Goal: Task Accomplishment & Management: Manage account settings

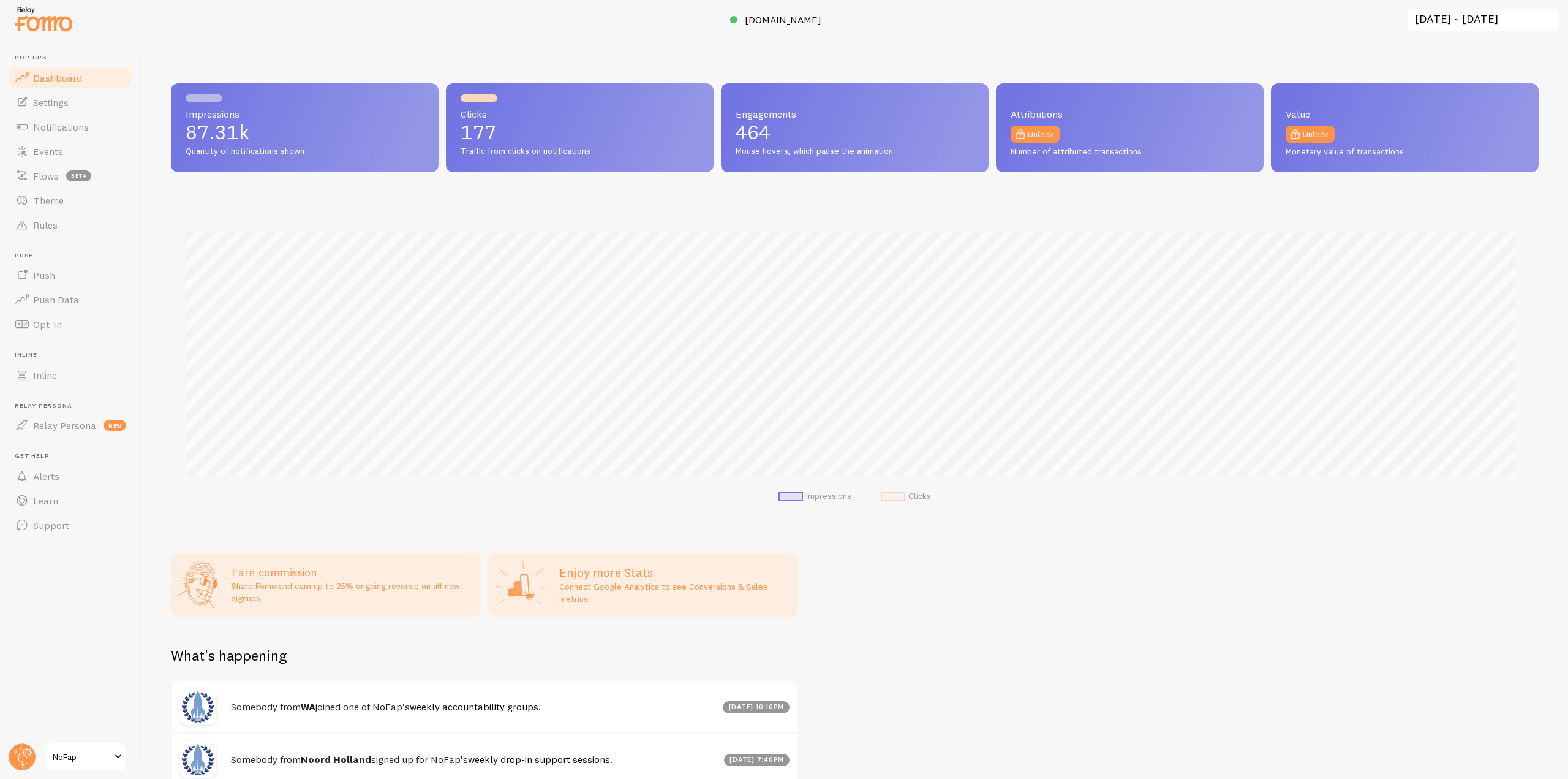
scroll to position [612338, 611105]
click at [1313, 48] on div "Impressions 87.31k Quantity of notifications shown Clicks 177 Traffic from clic…" at bounding box center [855, 409] width 1427 height 739
click at [766, 15] on span "[DOMAIN_NAME]" at bounding box center [783, 19] width 77 height 12
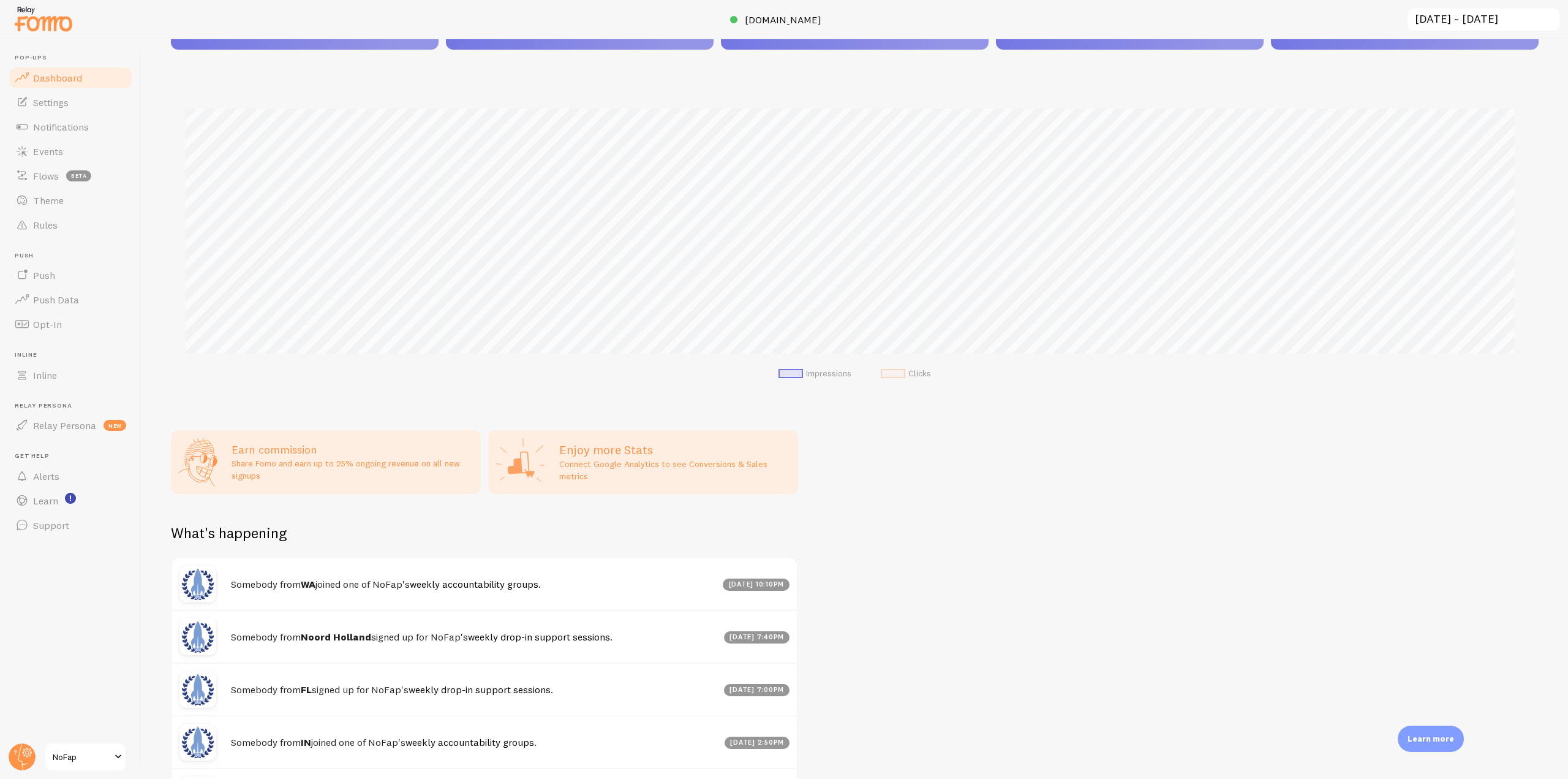
scroll to position [0, 0]
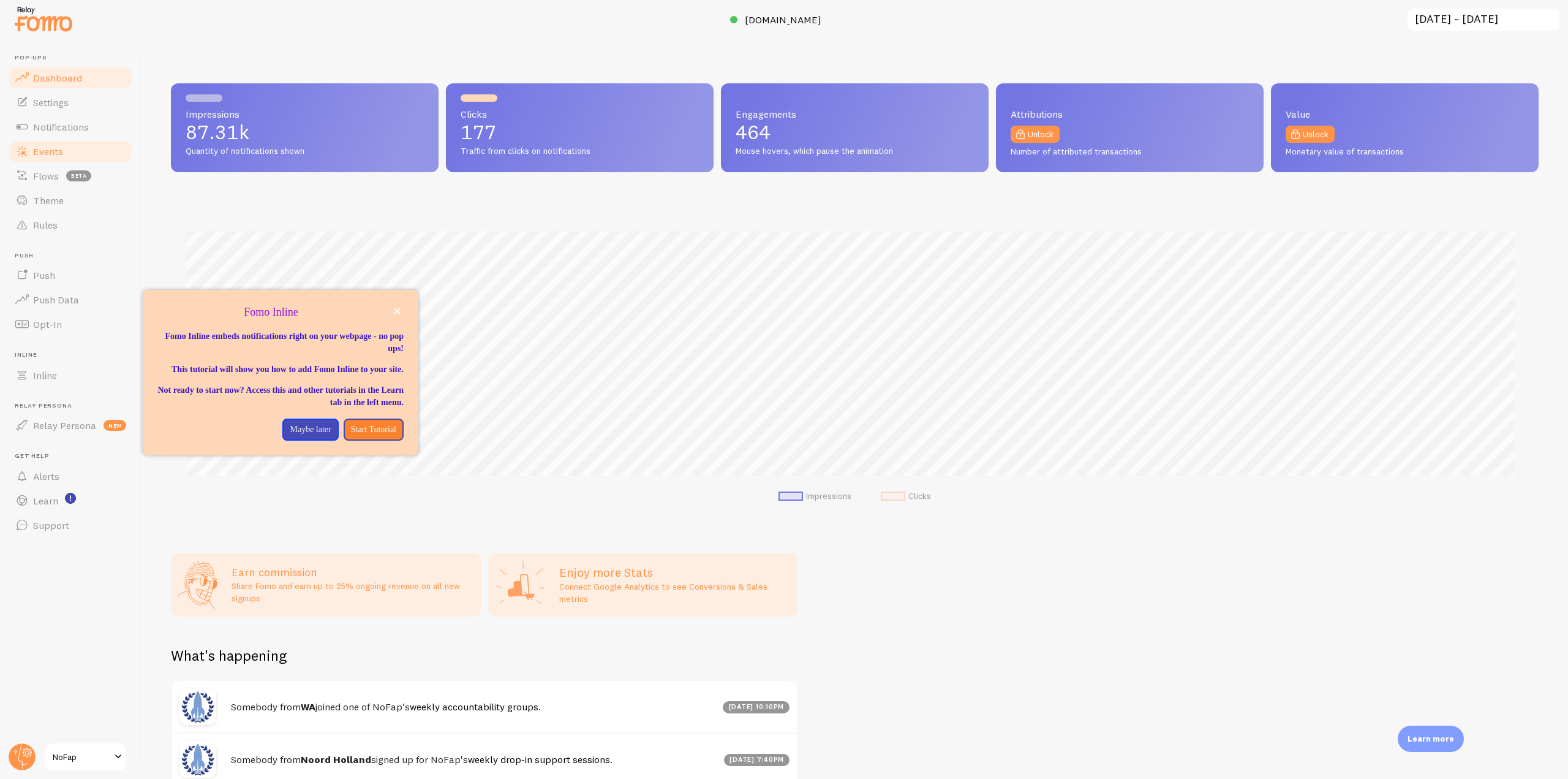
click at [60, 149] on span "Events" at bounding box center [48, 151] width 30 height 12
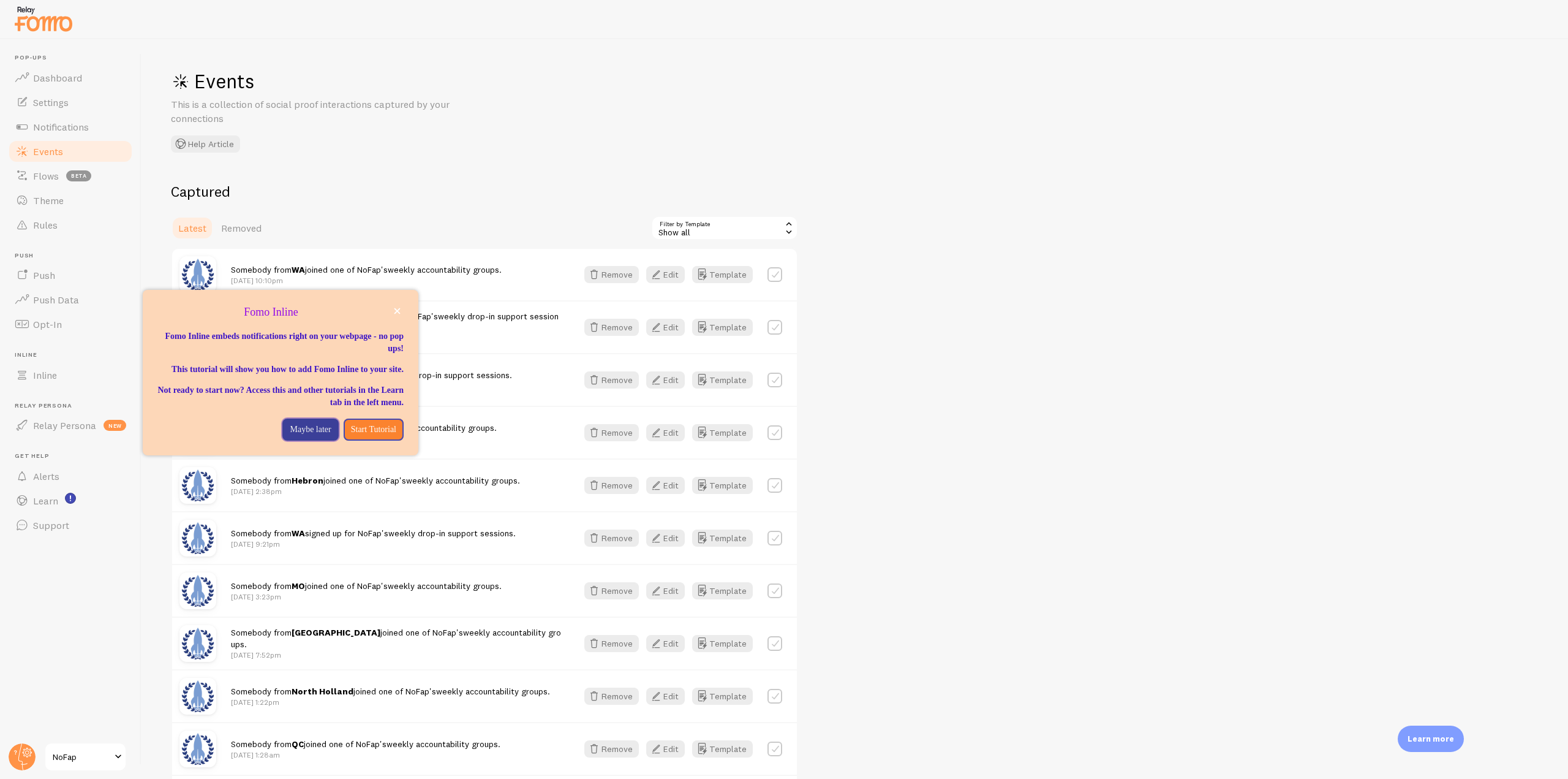
click at [295, 436] on p "Maybe later" at bounding box center [310, 429] width 41 height 12
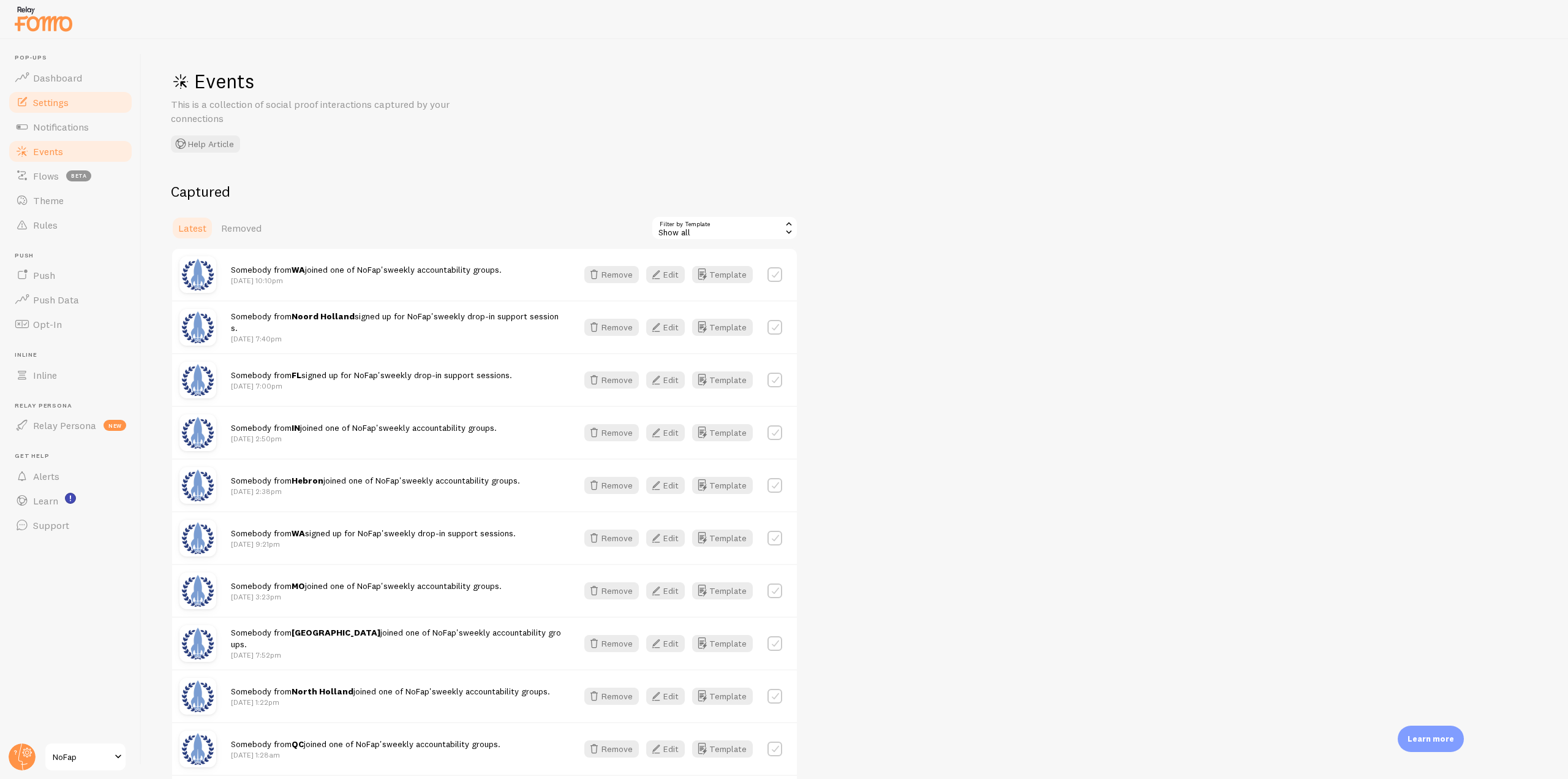
click at [69, 100] on link "Settings" at bounding box center [70, 102] width 126 height 24
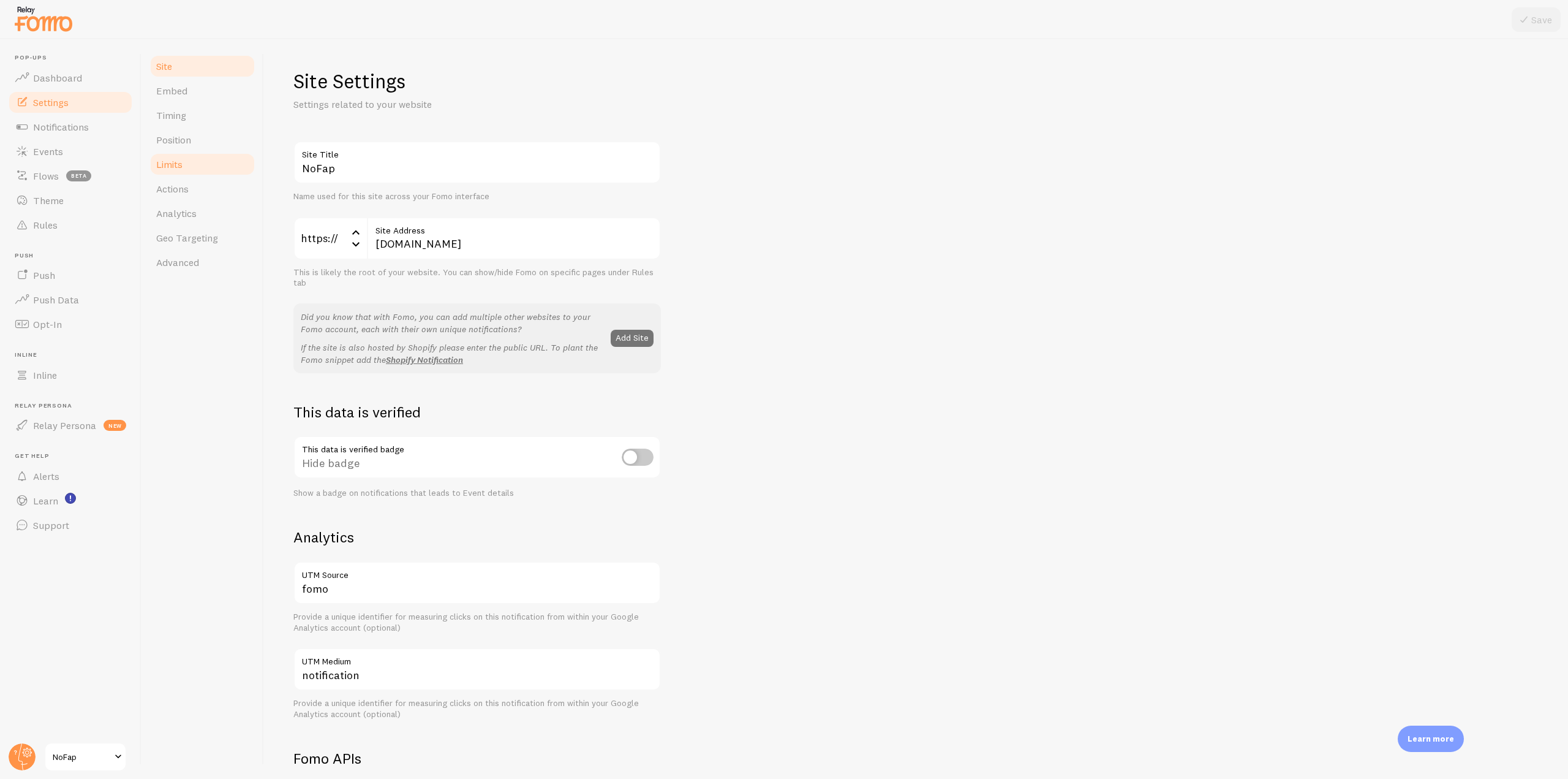
click at [190, 161] on link "Limits" at bounding box center [202, 164] width 107 height 24
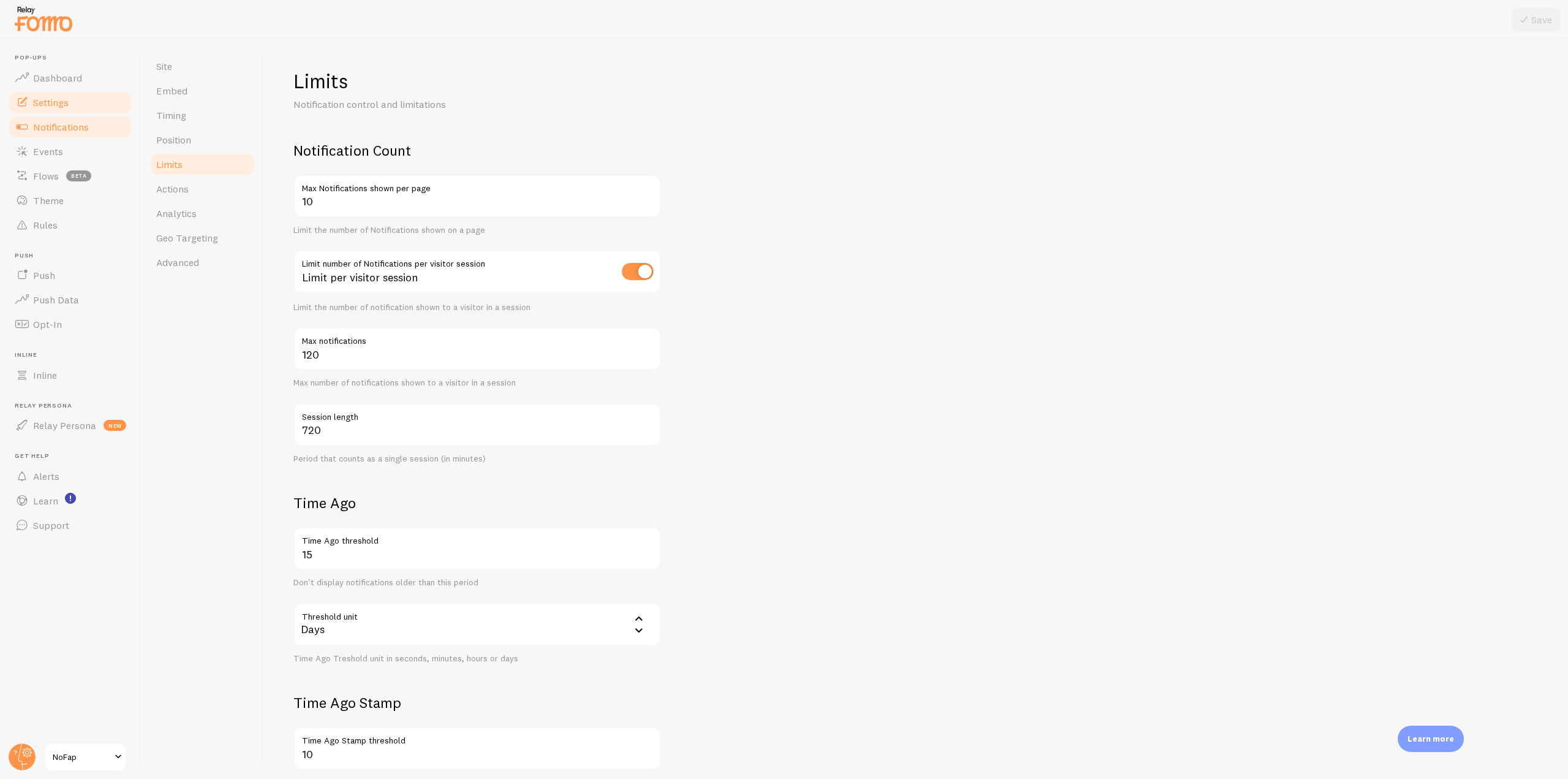
click at [91, 130] on link "Notifications" at bounding box center [70, 127] width 126 height 24
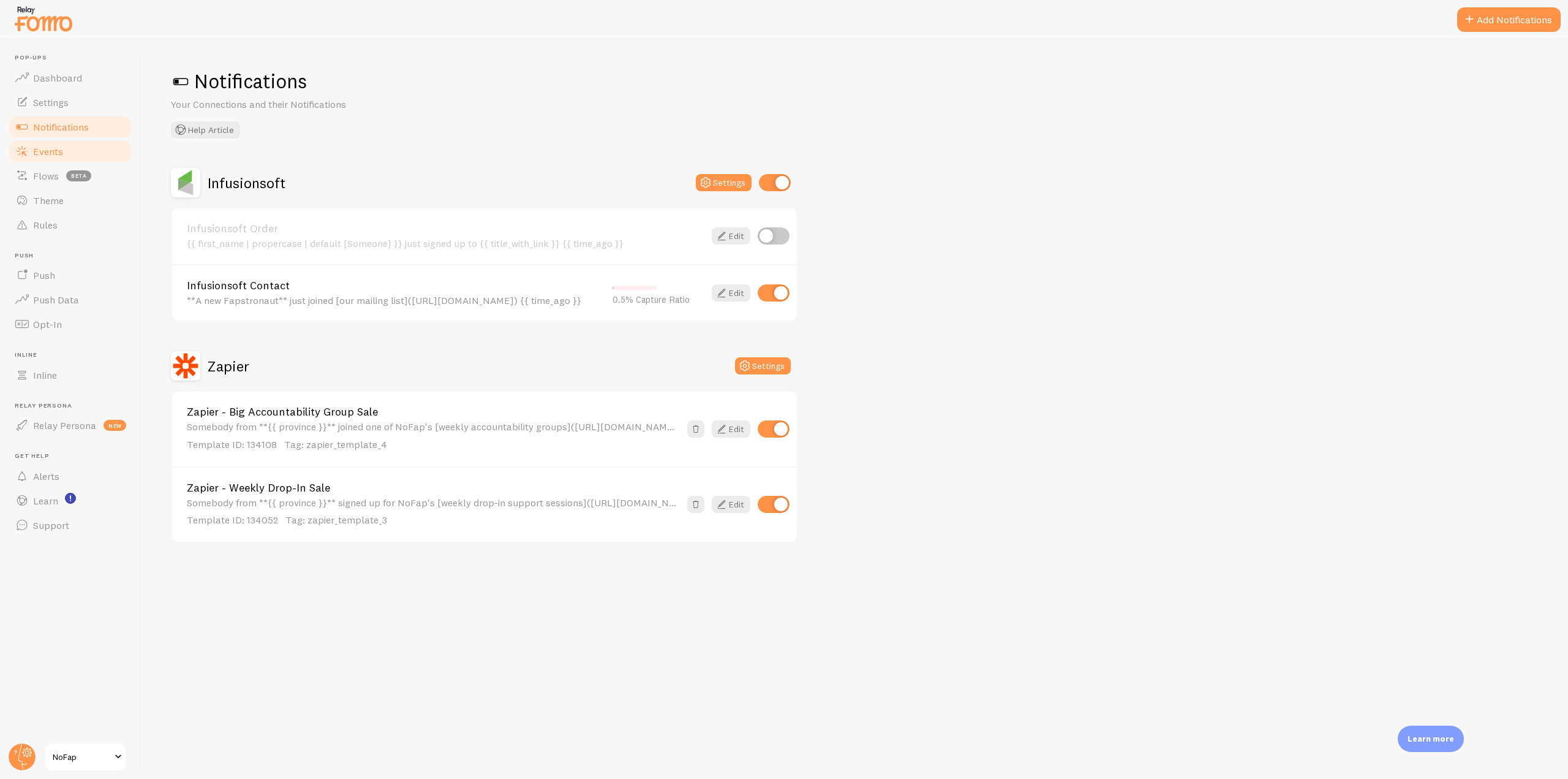
click at [103, 161] on link "Events" at bounding box center [70, 151] width 126 height 24
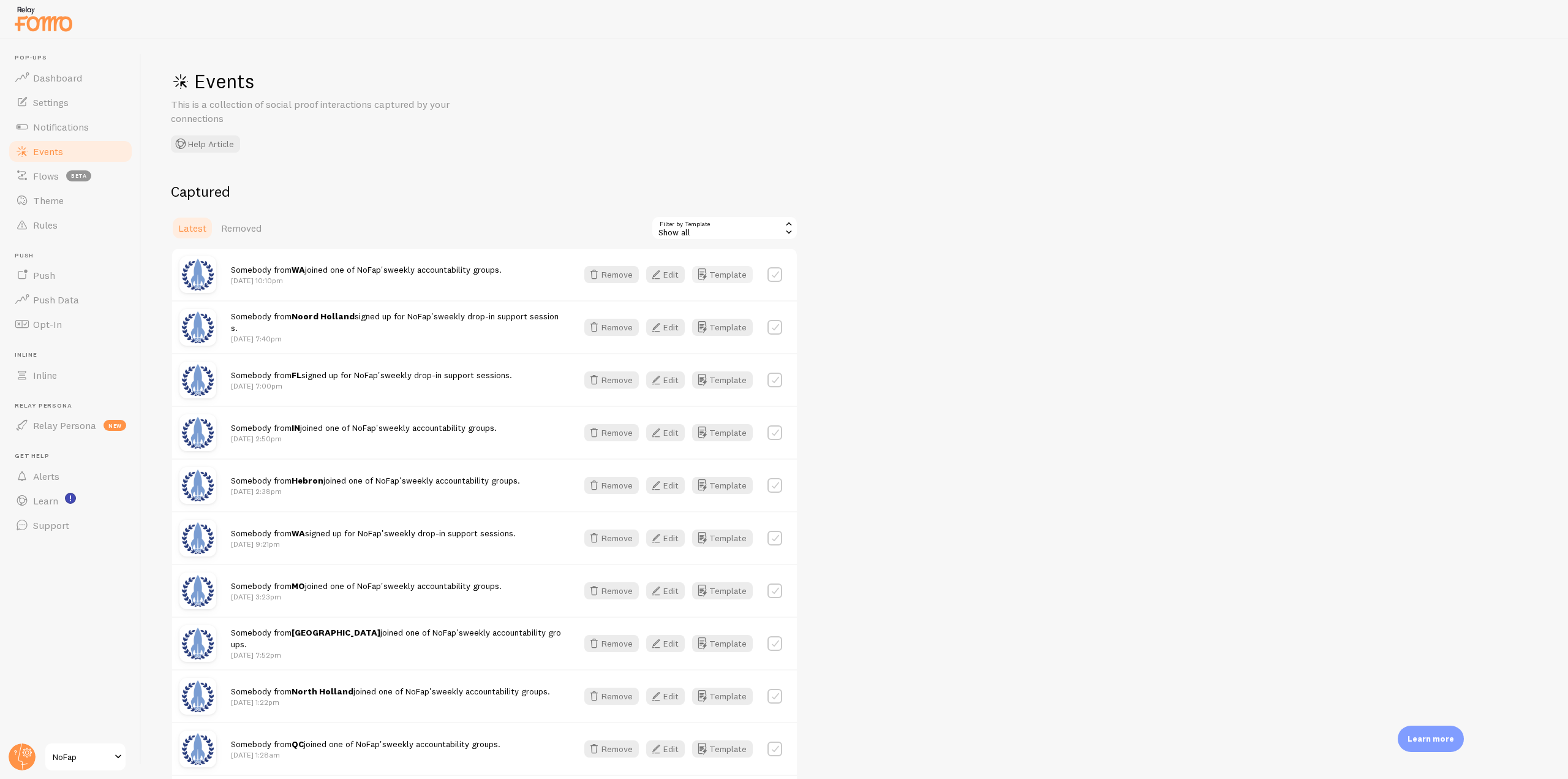
click at [725, 271] on button "Template" at bounding box center [722, 274] width 61 height 17
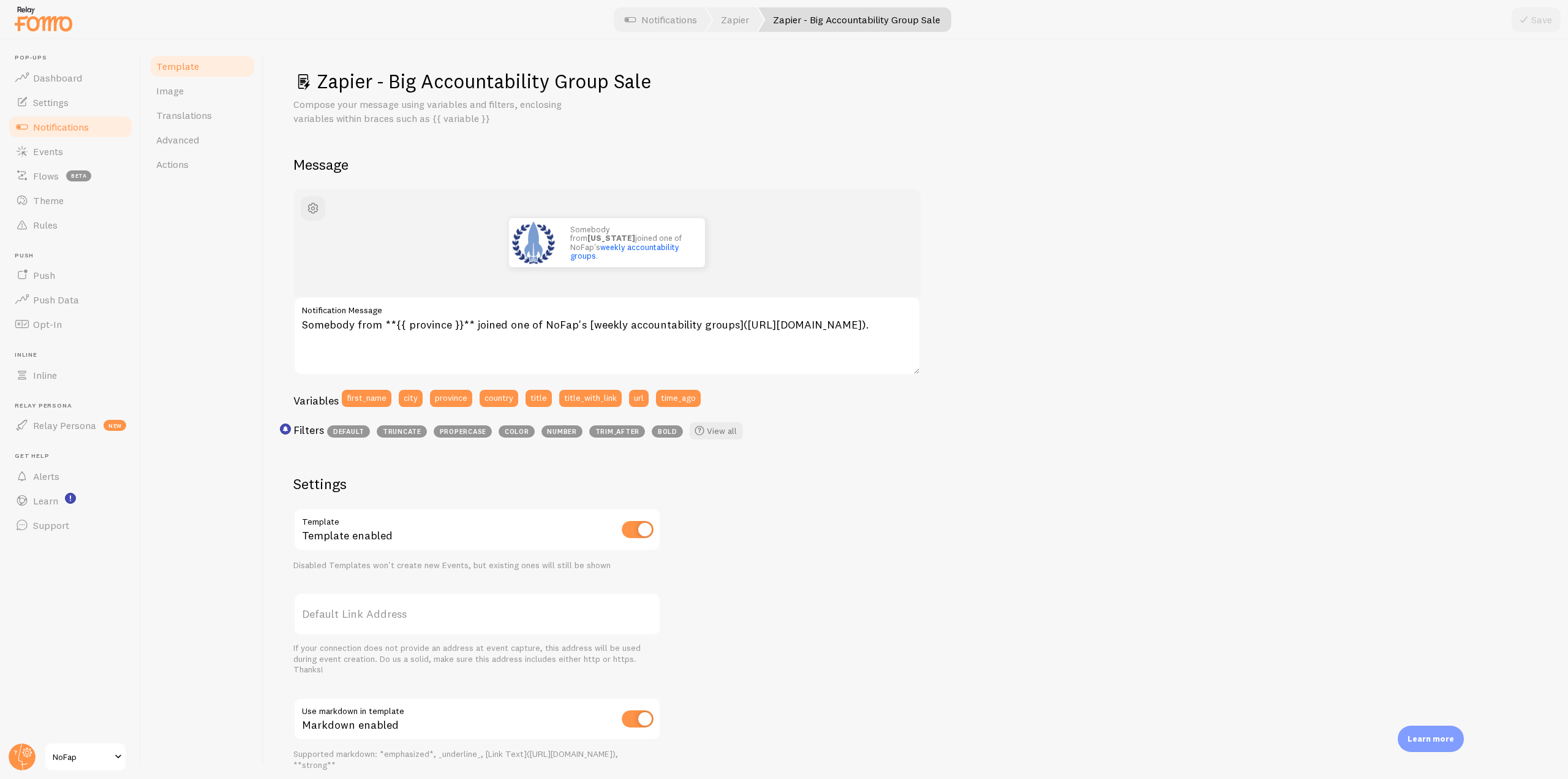
click at [79, 128] on span "Notifications" at bounding box center [61, 126] width 56 height 12
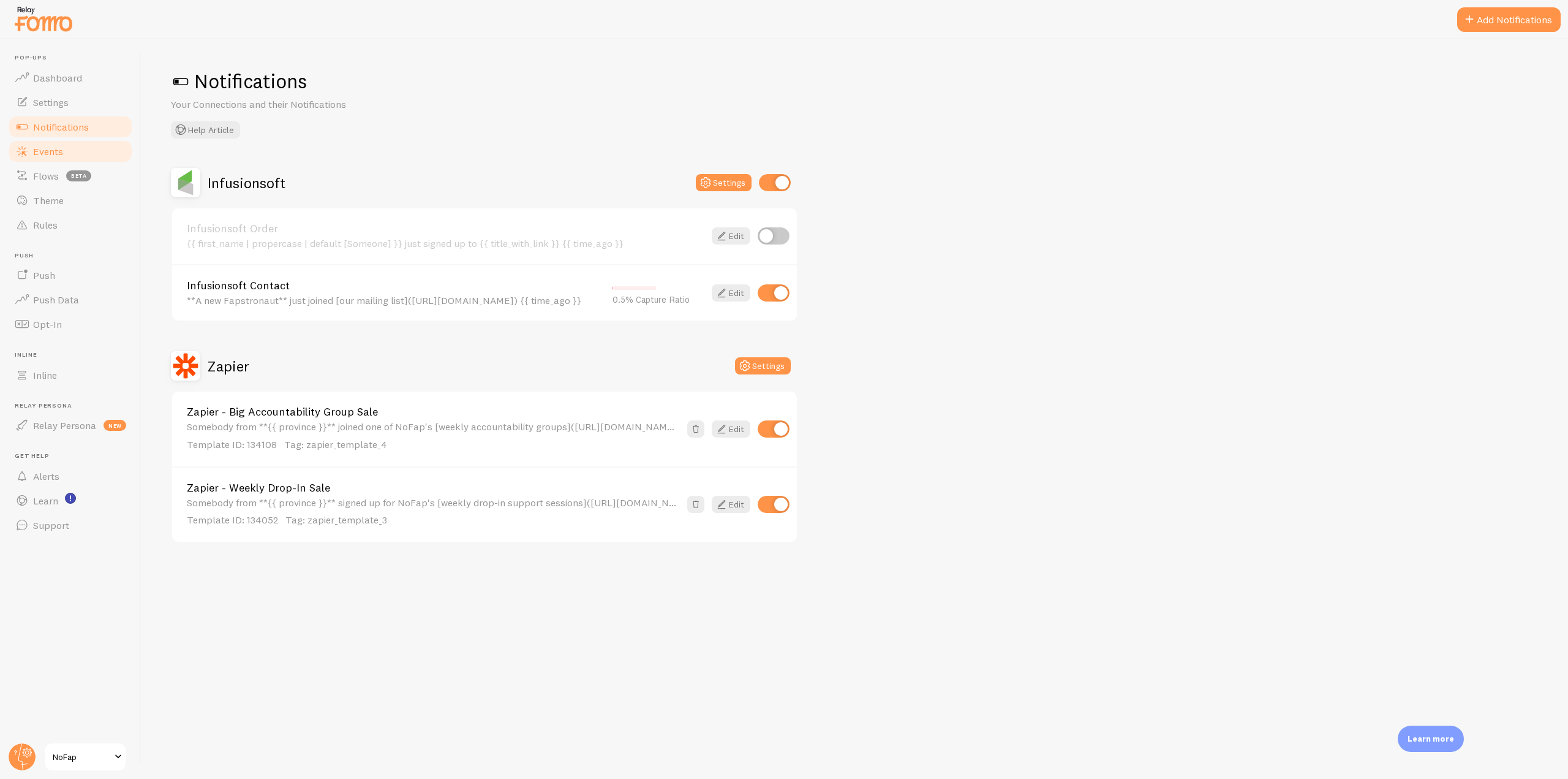
click at [67, 143] on link "Events" at bounding box center [70, 151] width 126 height 24
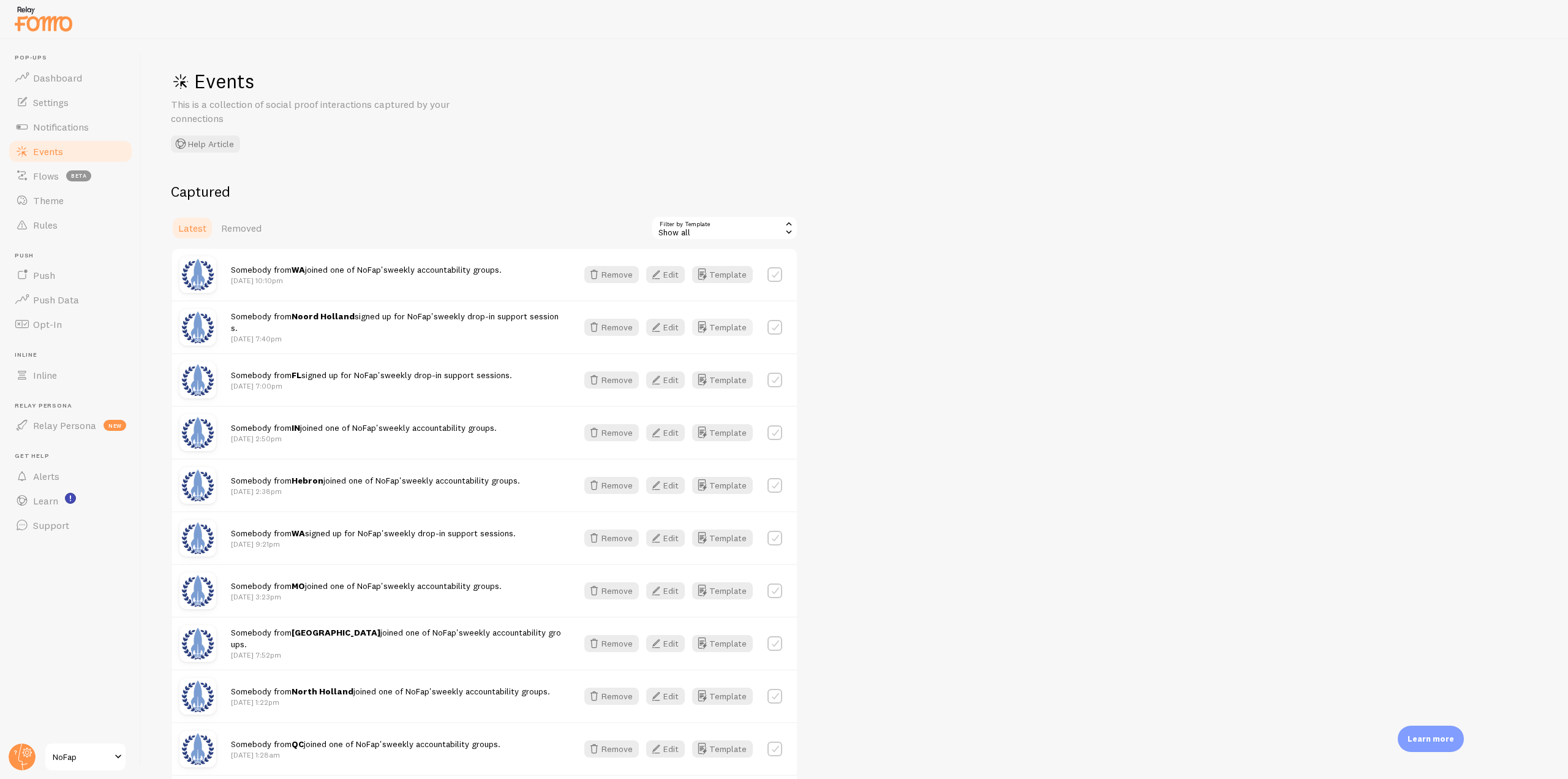
click at [713, 327] on button "Template" at bounding box center [722, 326] width 61 height 17
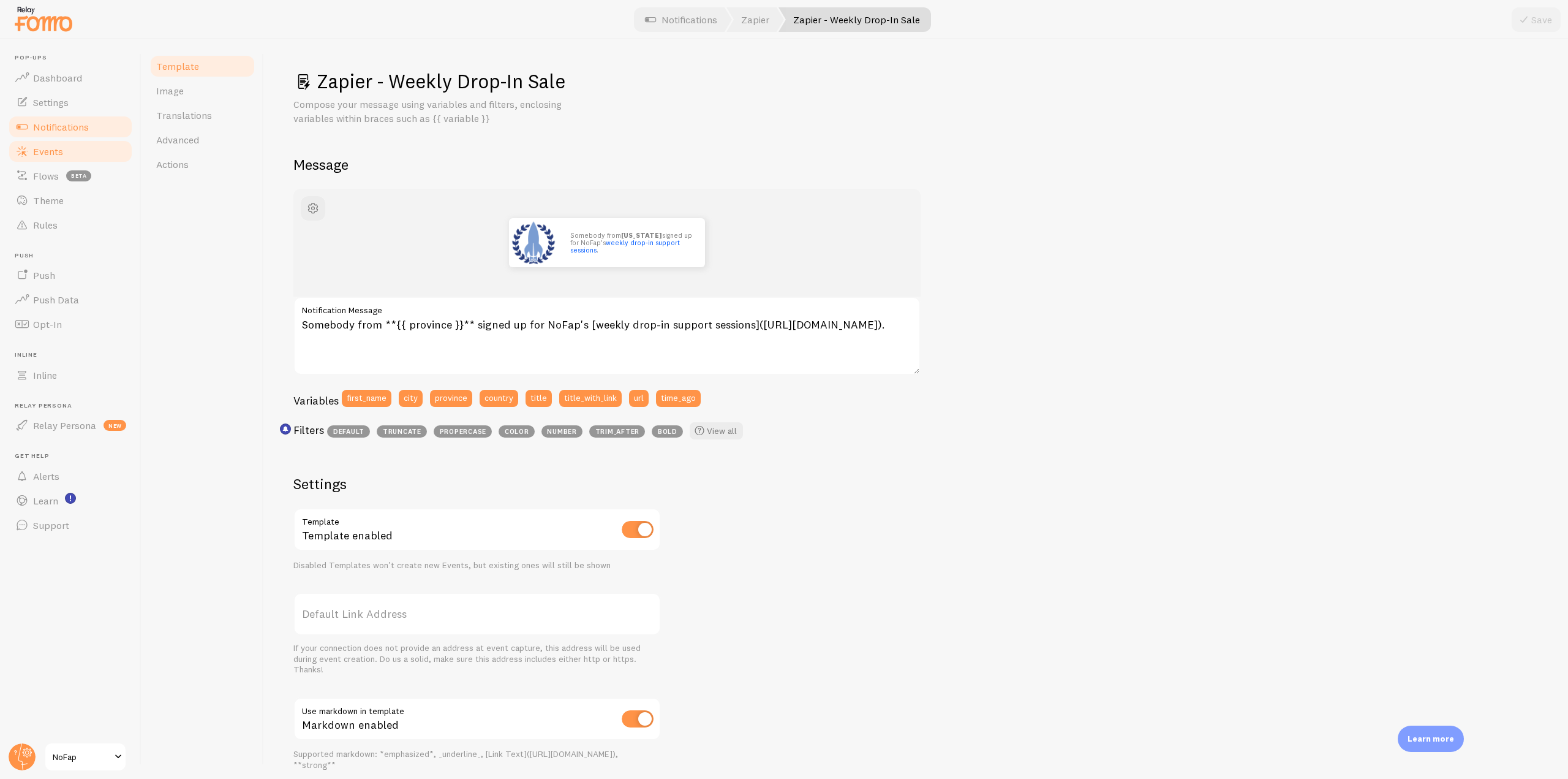
click at [40, 153] on span "Events" at bounding box center [48, 151] width 30 height 12
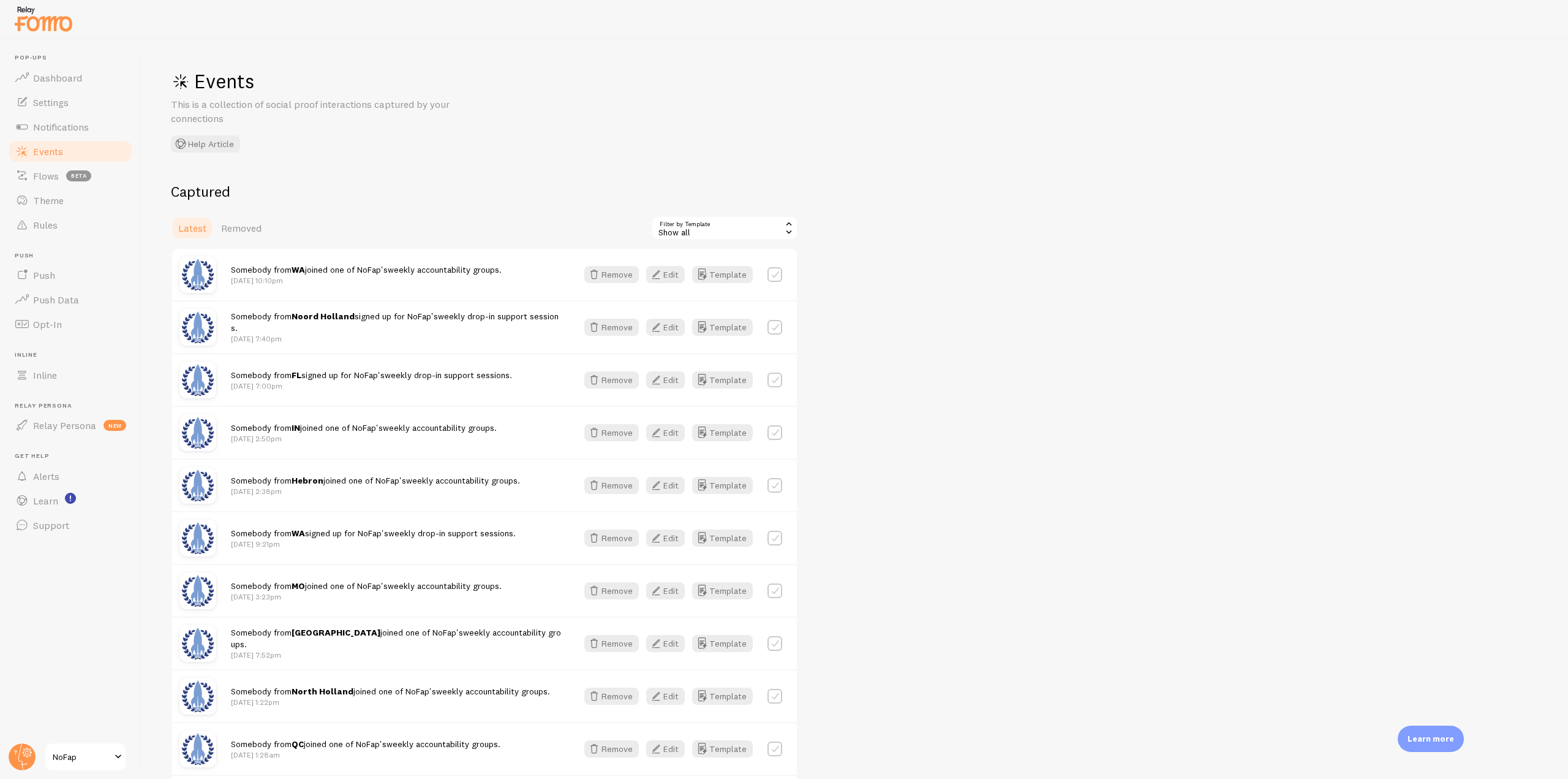
click at [724, 234] on div "Show all" at bounding box center [725, 228] width 147 height 24
click at [703, 284] on li "Infusionsoft Order" at bounding box center [724, 279] width 145 height 19
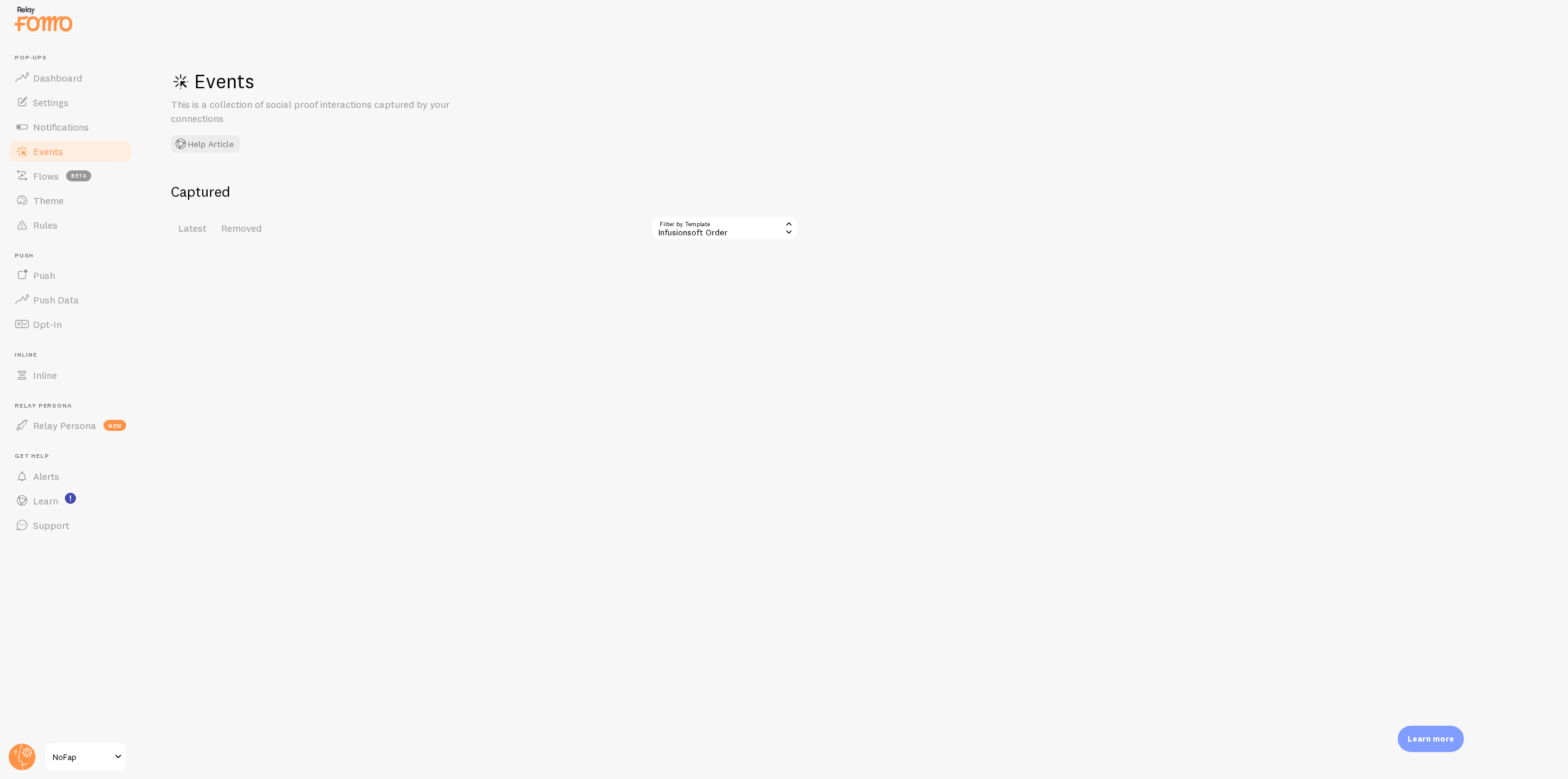
click at [717, 236] on div "Infusionsoft Order" at bounding box center [725, 228] width 147 height 24
click at [710, 300] on li "Infusionsoft Contact" at bounding box center [724, 297] width 145 height 19
click at [739, 223] on div "Infusionsoft Contact" at bounding box center [725, 228] width 147 height 24
click at [736, 312] on li "Zapier - Big Accountability Group Sale" at bounding box center [724, 321] width 145 height 29
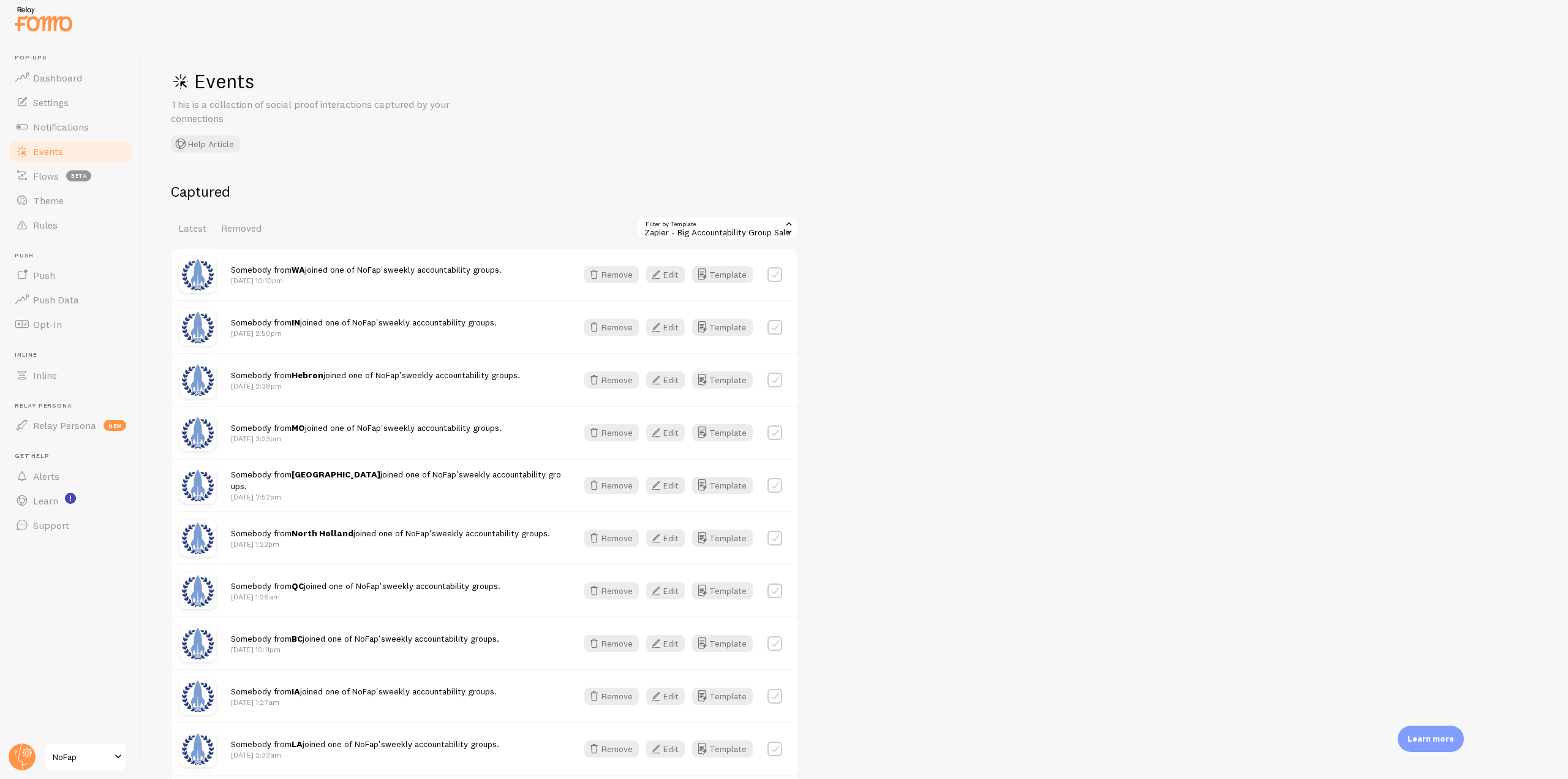
click at [742, 229] on div "Zapier - Big Accountability Group Sale" at bounding box center [717, 228] width 161 height 24
click at [723, 348] on li "Zapier - Weekly Drop-In Sale" at bounding box center [717, 344] width 158 height 19
click at [738, 229] on div "Zapier - Weekly Drop-In Sale" at bounding box center [725, 228] width 147 height 24
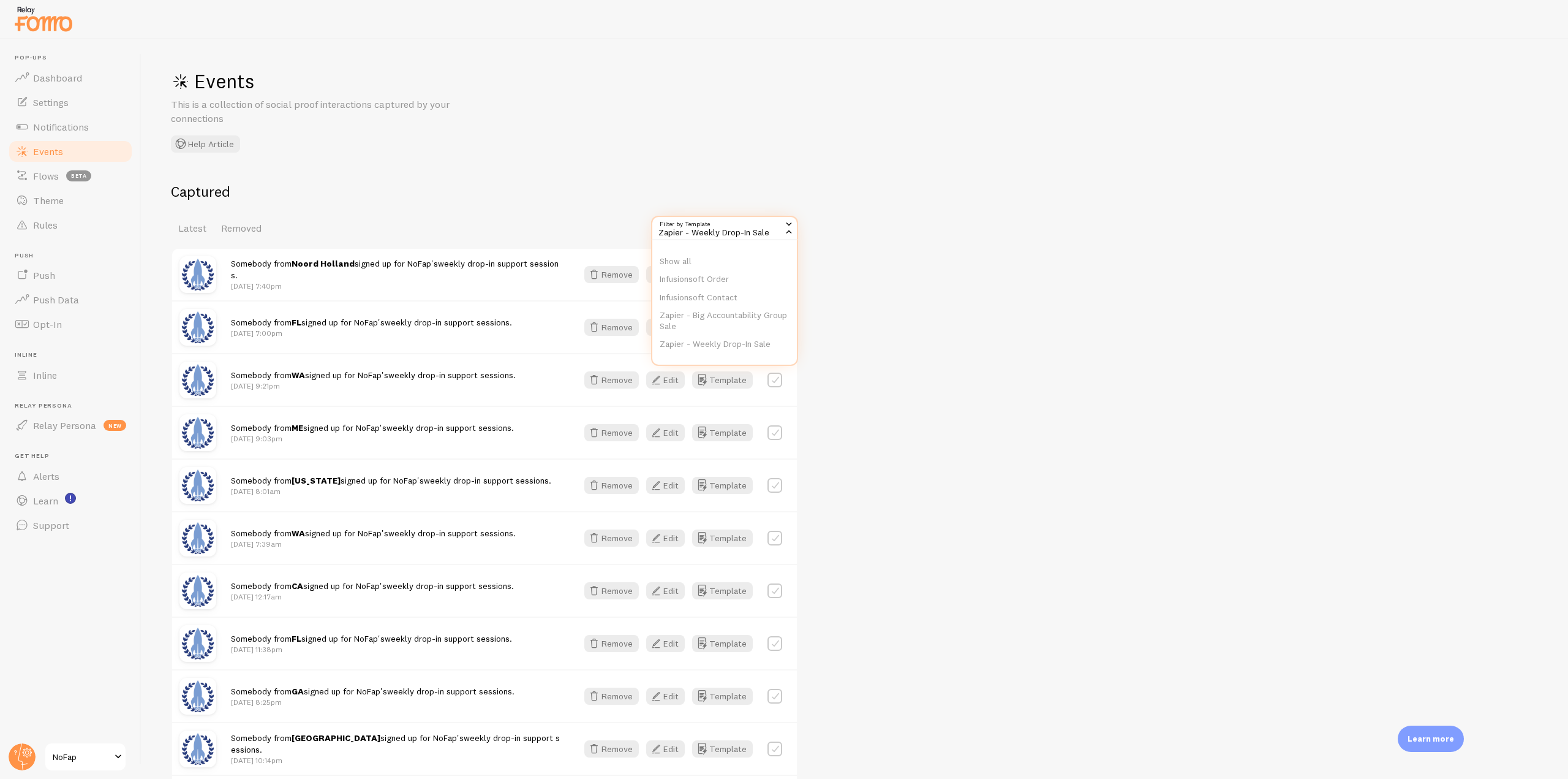
click at [95, 128] on link "Notifications" at bounding box center [70, 127] width 126 height 24
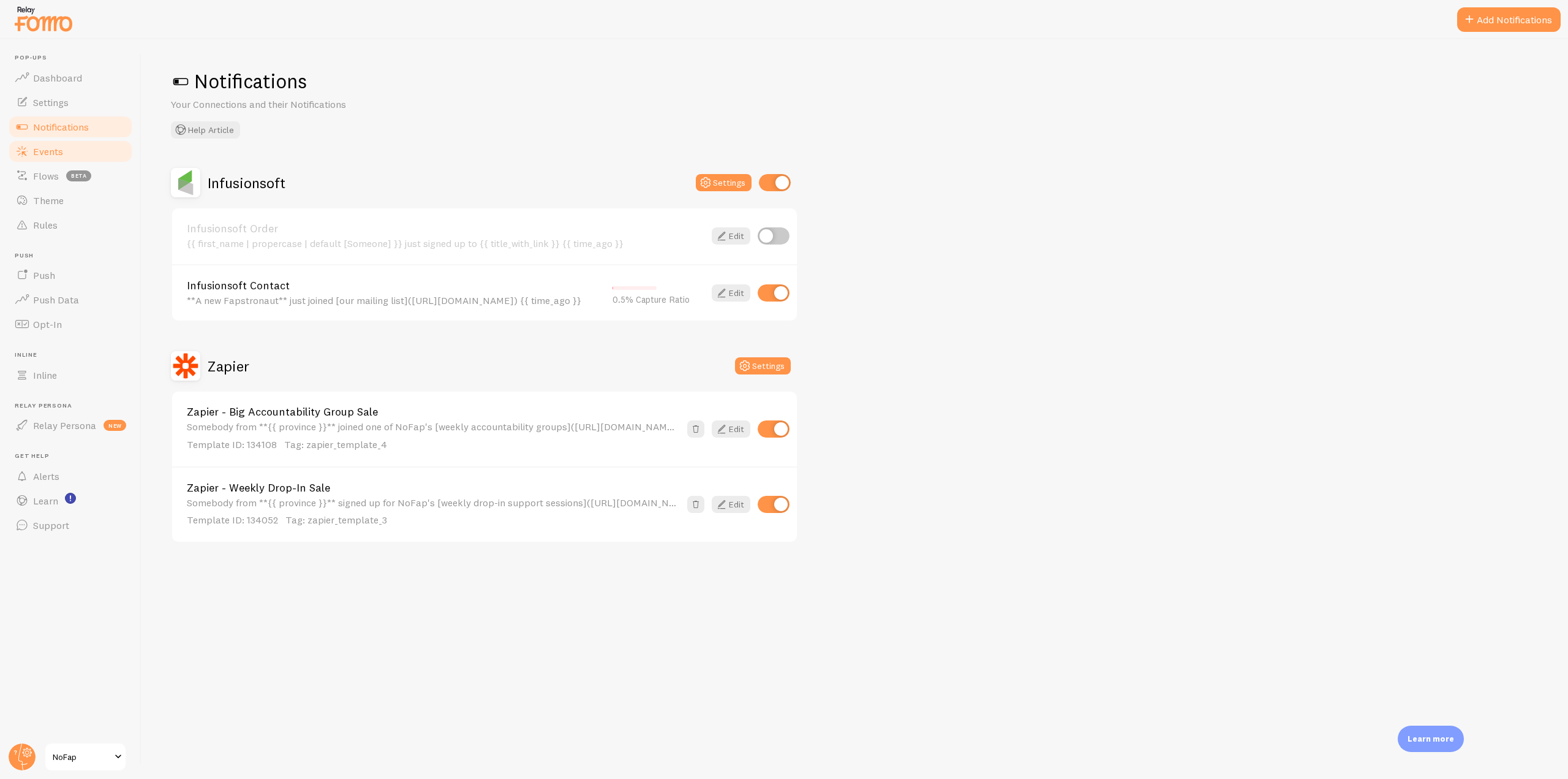
click at [53, 154] on span "Events" at bounding box center [48, 151] width 30 height 12
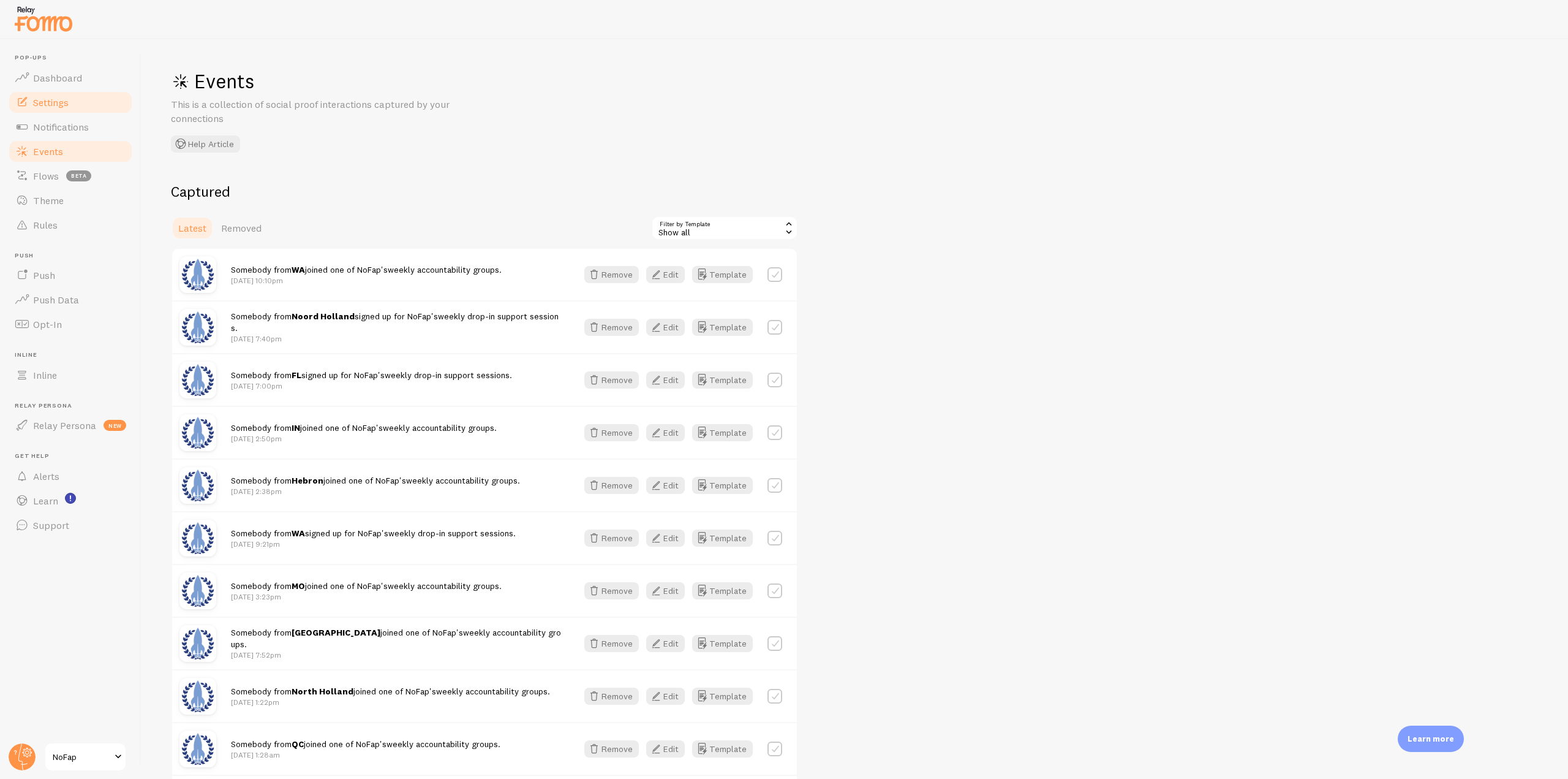
click at [73, 102] on link "Settings" at bounding box center [70, 102] width 126 height 24
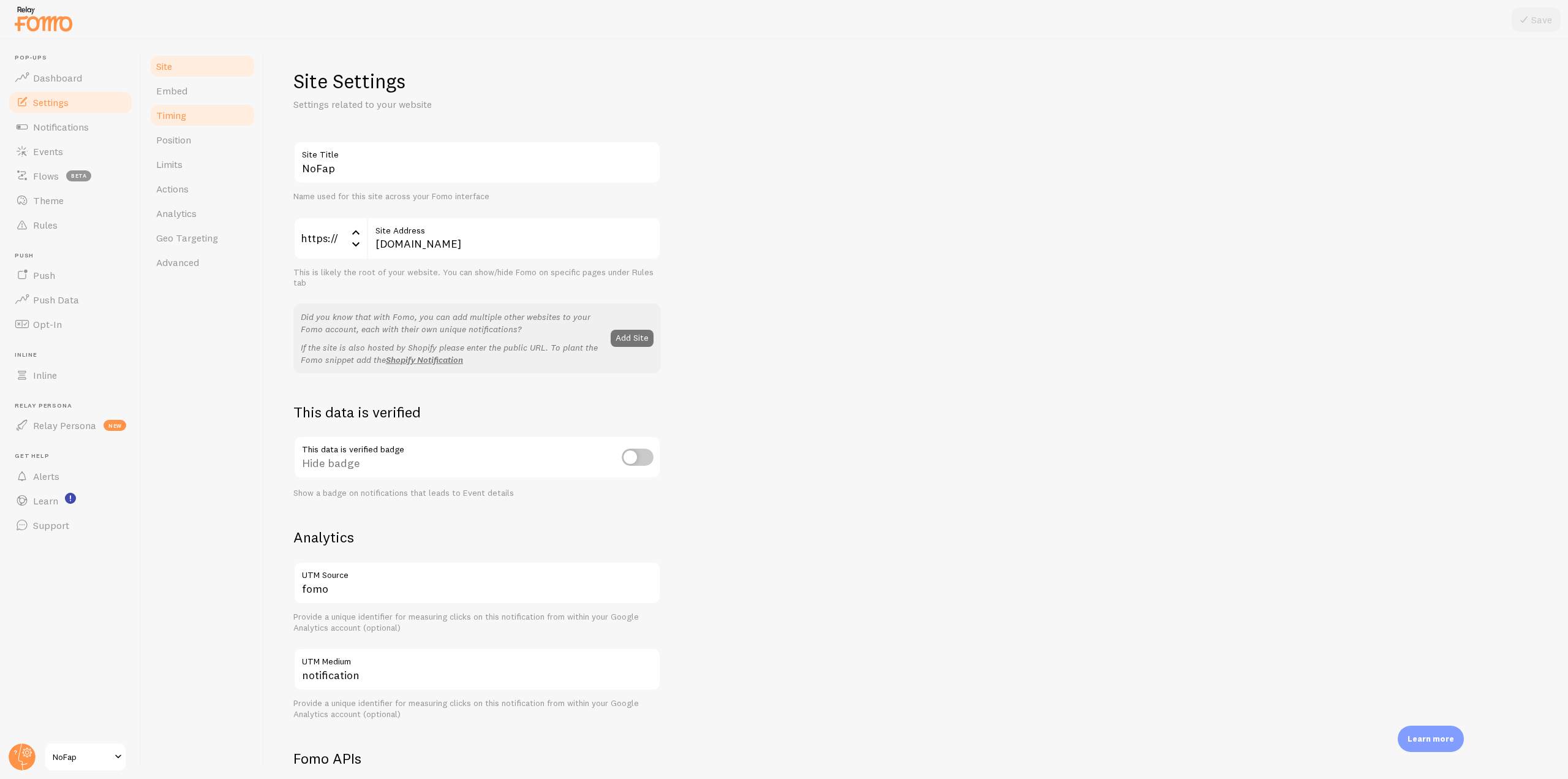
click at [221, 112] on link "Timing" at bounding box center [202, 115] width 107 height 24
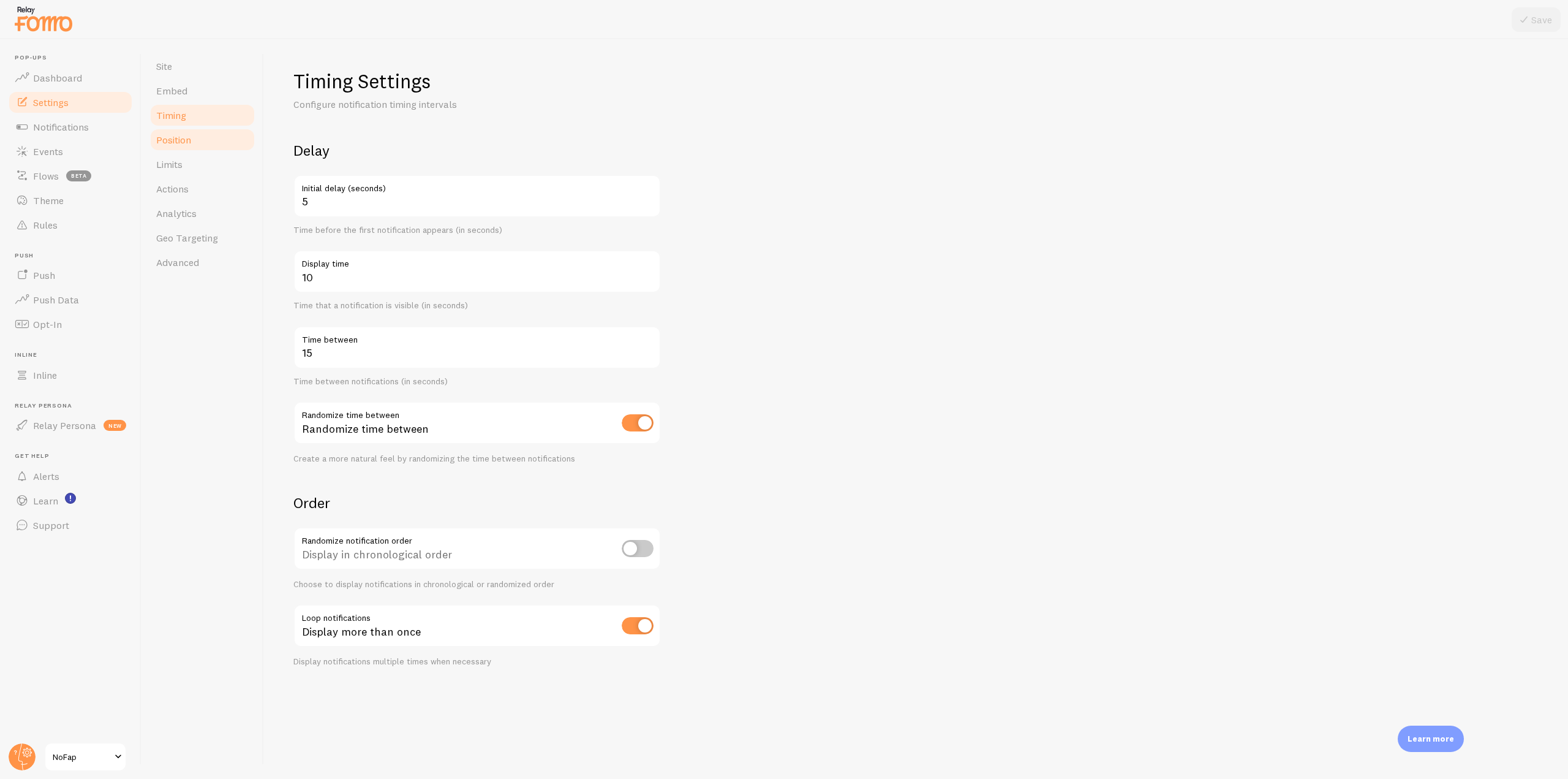
click at [206, 133] on link "Position" at bounding box center [202, 140] width 107 height 24
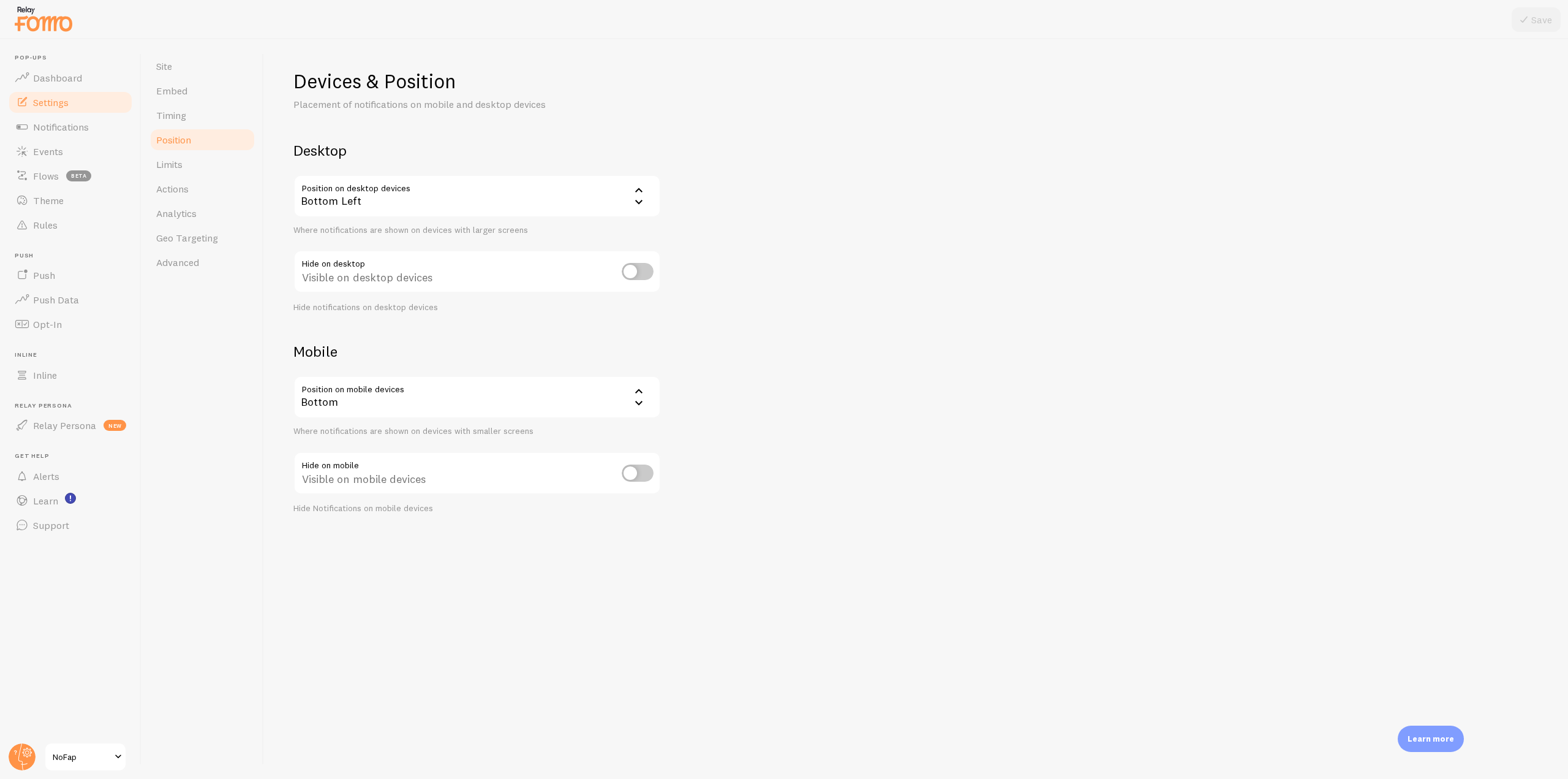
click at [338, 189] on div "Bottom Left" at bounding box center [477, 196] width 368 height 43
click at [401, 256] on li "Bottom Left - Slide In" at bounding box center [477, 259] width 365 height 22
click at [1534, 9] on button "Save" at bounding box center [1536, 19] width 49 height 24
click at [191, 164] on link "Limits" at bounding box center [202, 164] width 107 height 24
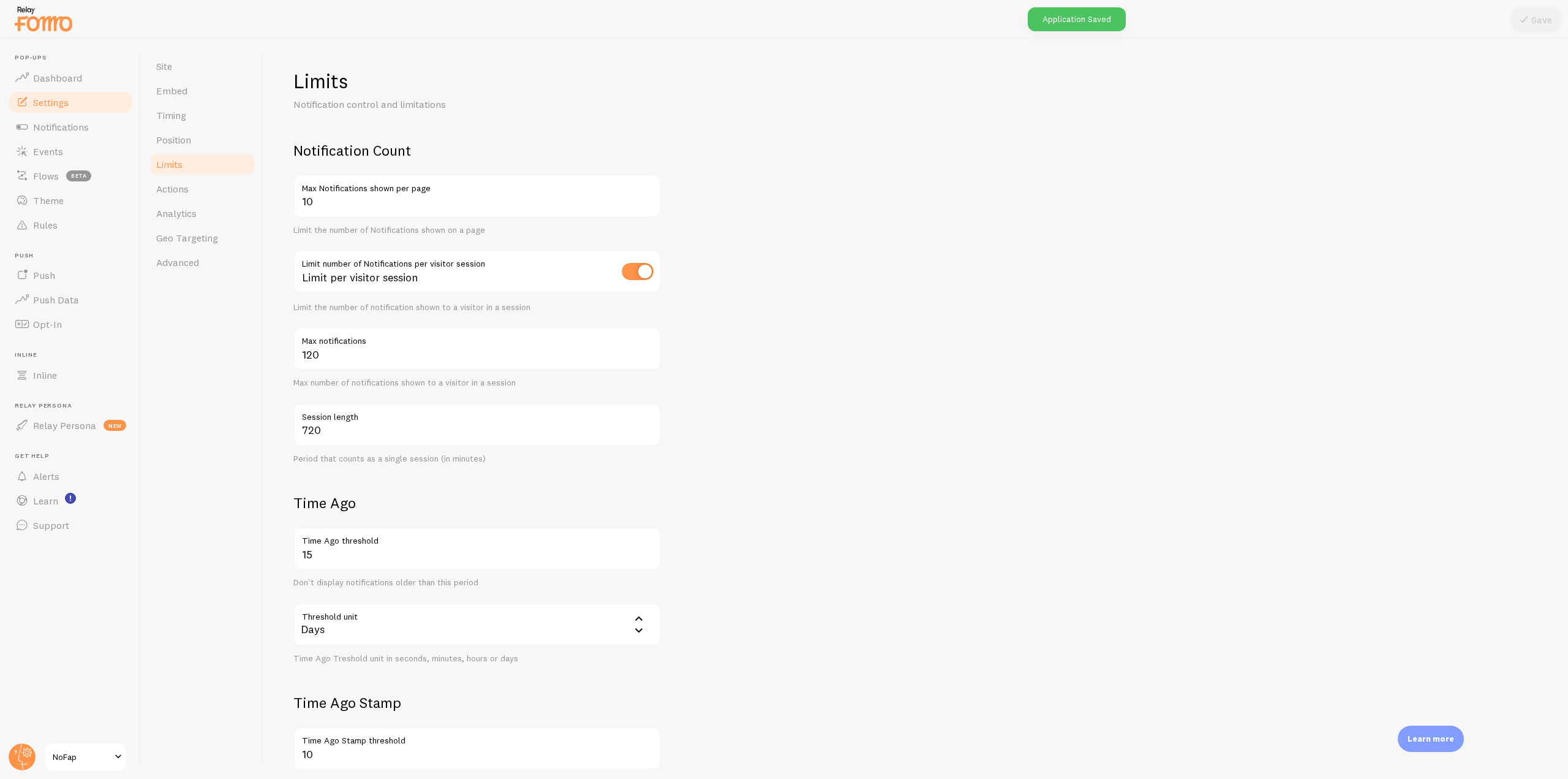
scroll to position [61, 0]
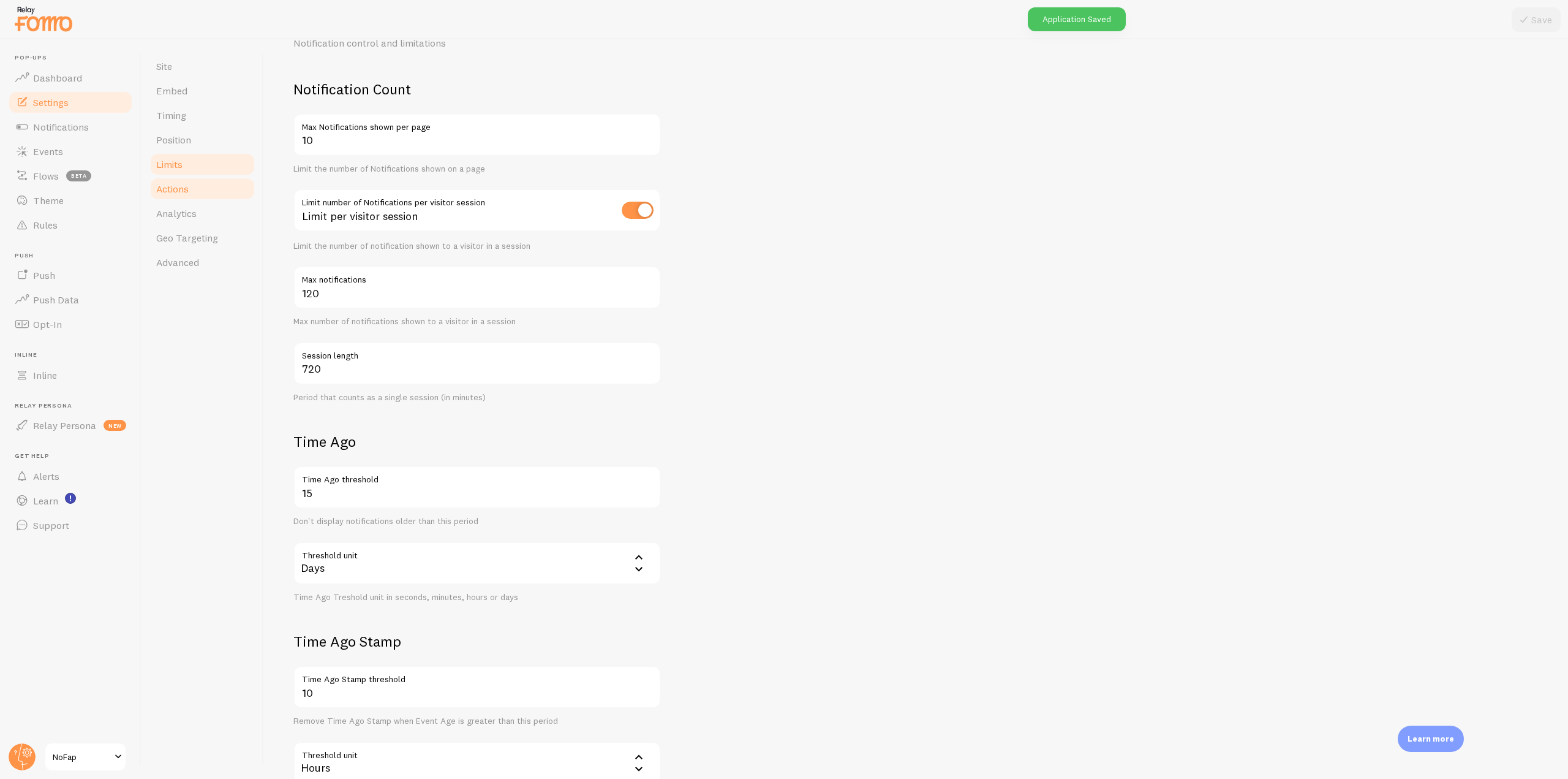
click at [191, 183] on link "Actions" at bounding box center [202, 188] width 107 height 24
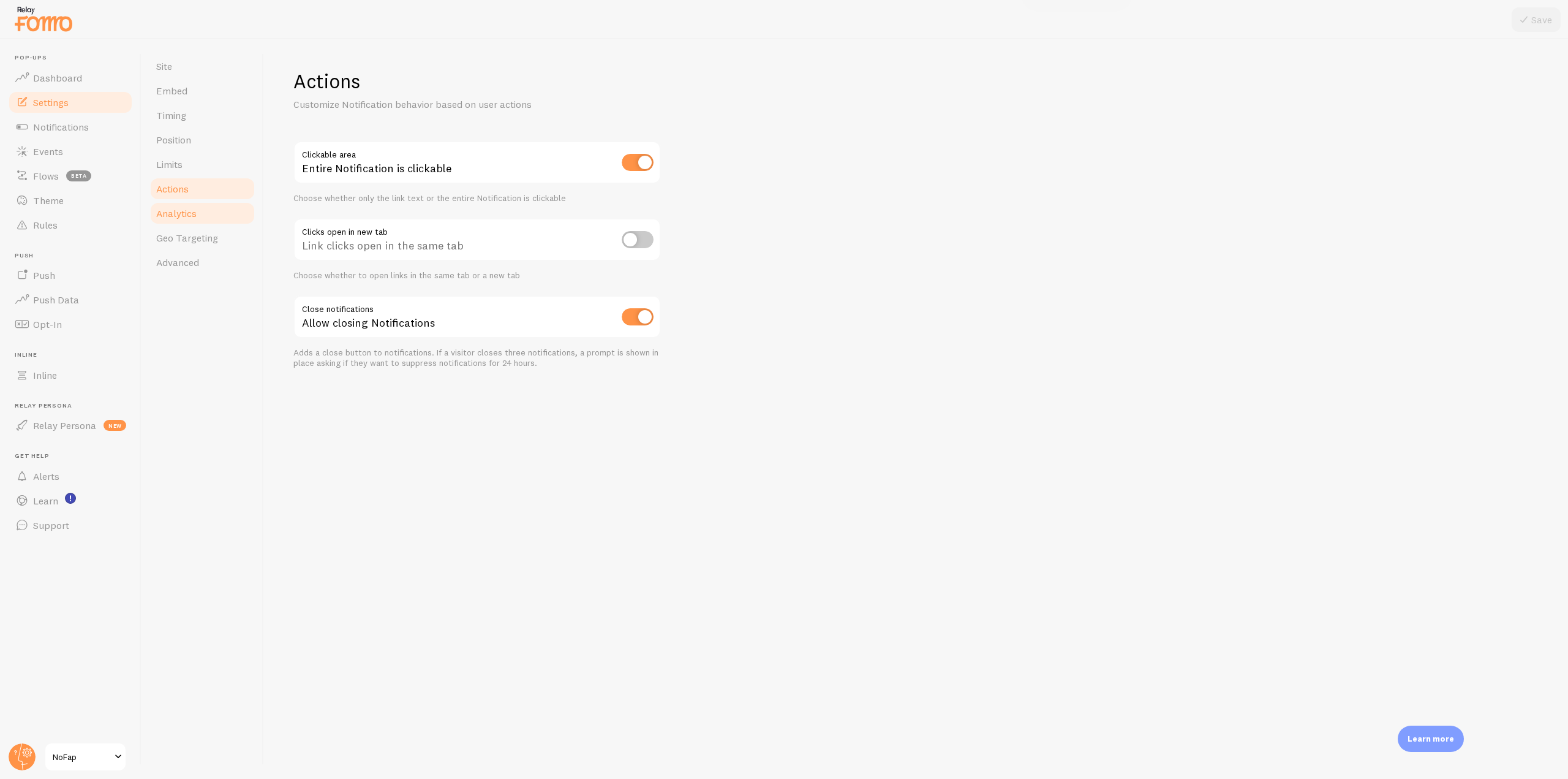
click at [189, 212] on span "Analytics" at bounding box center [176, 213] width 40 height 12
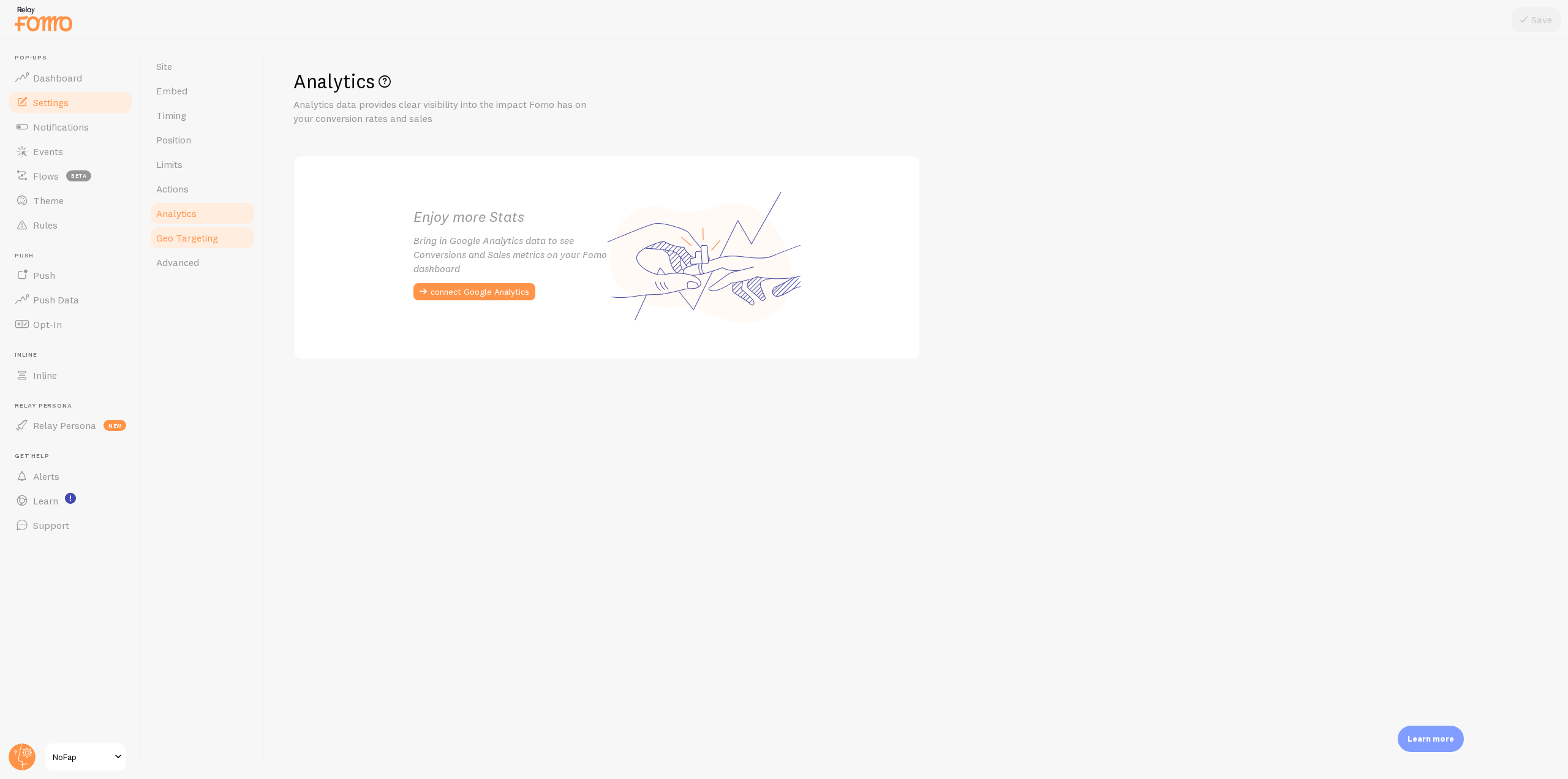
click at [198, 239] on span "Geo Targeting" at bounding box center [187, 238] width 62 height 12
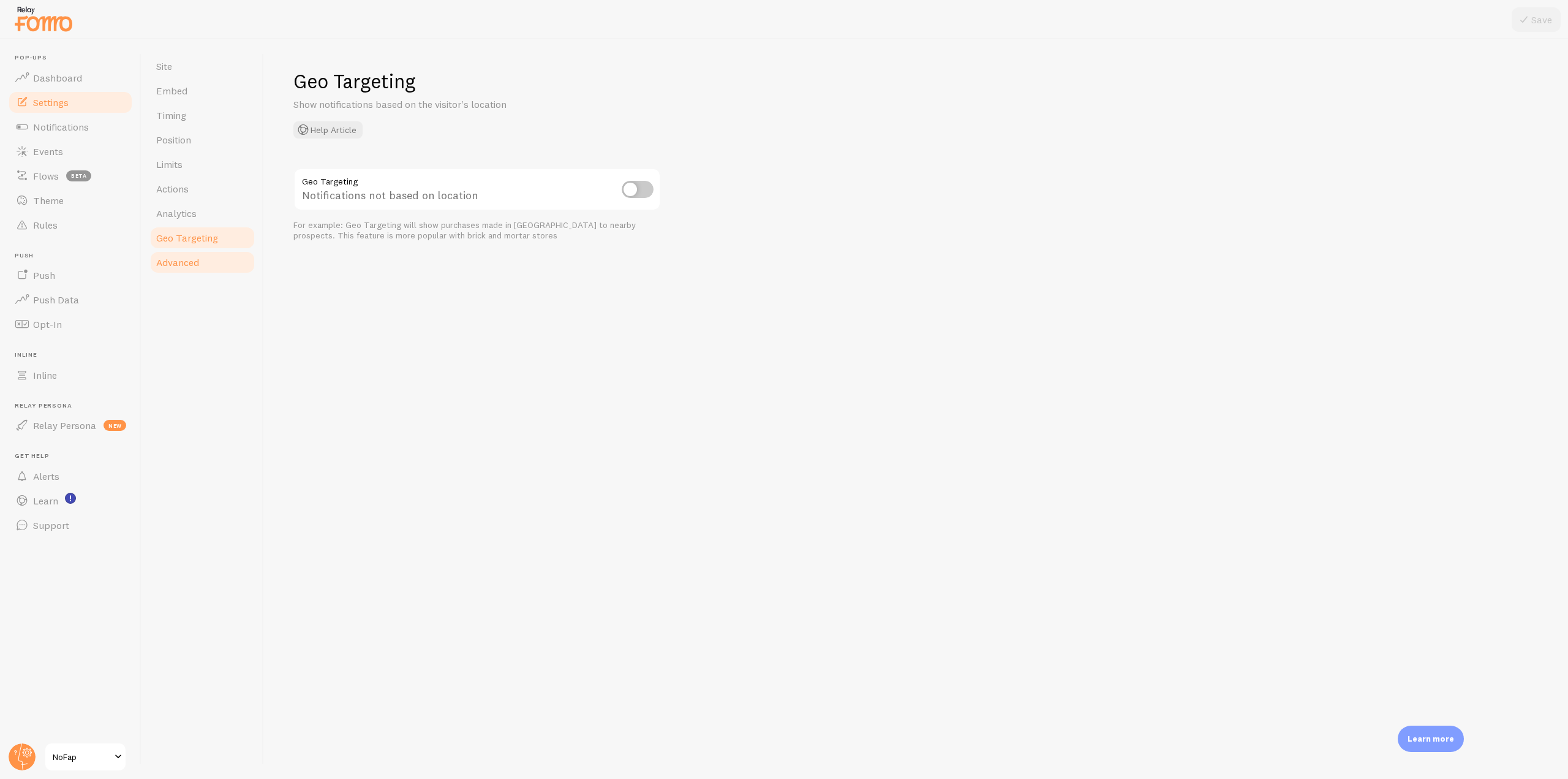
click at [197, 270] on link "Advanced" at bounding box center [202, 262] width 107 height 24
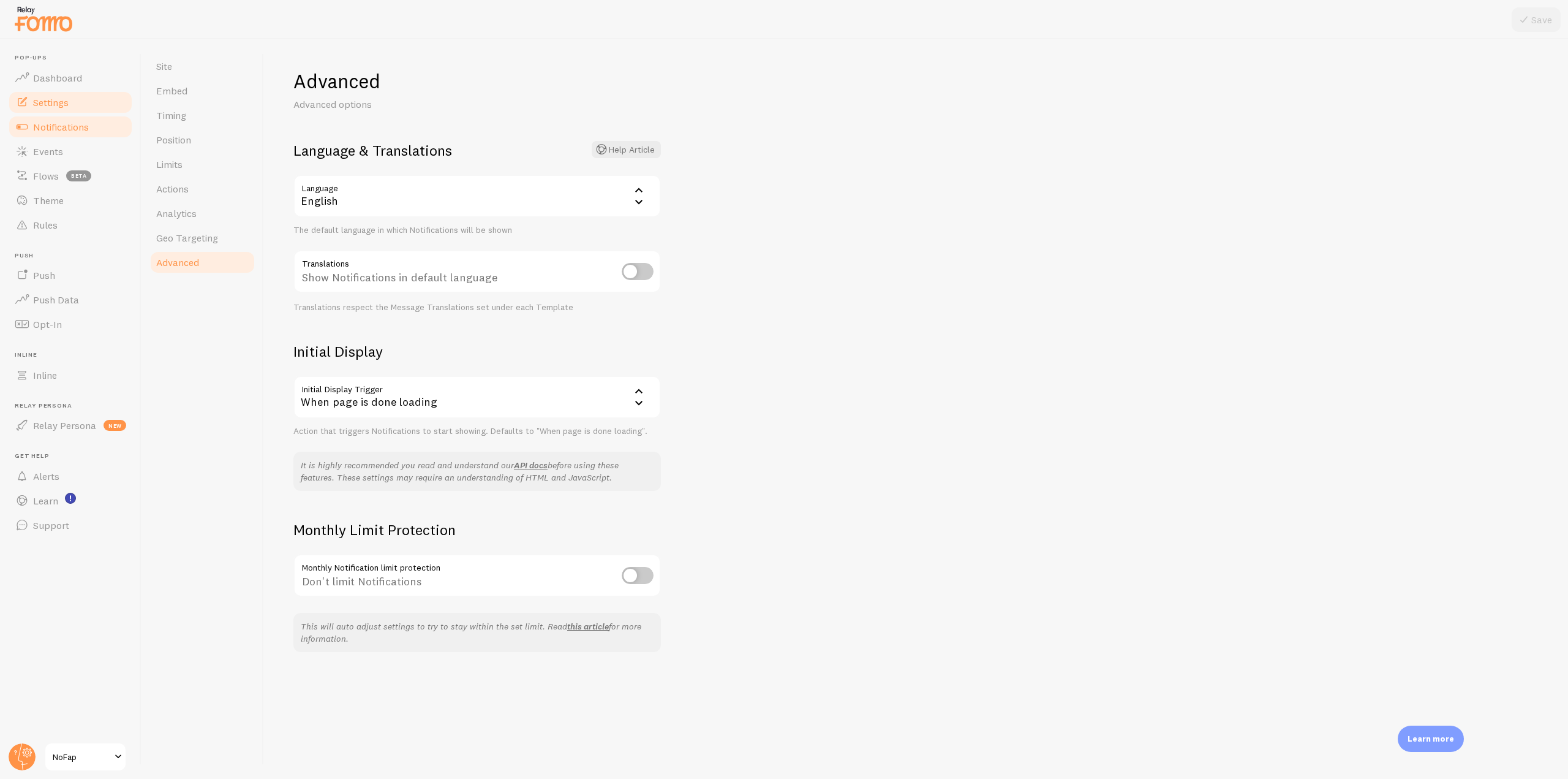
click at [80, 124] on span "Notifications" at bounding box center [61, 126] width 56 height 12
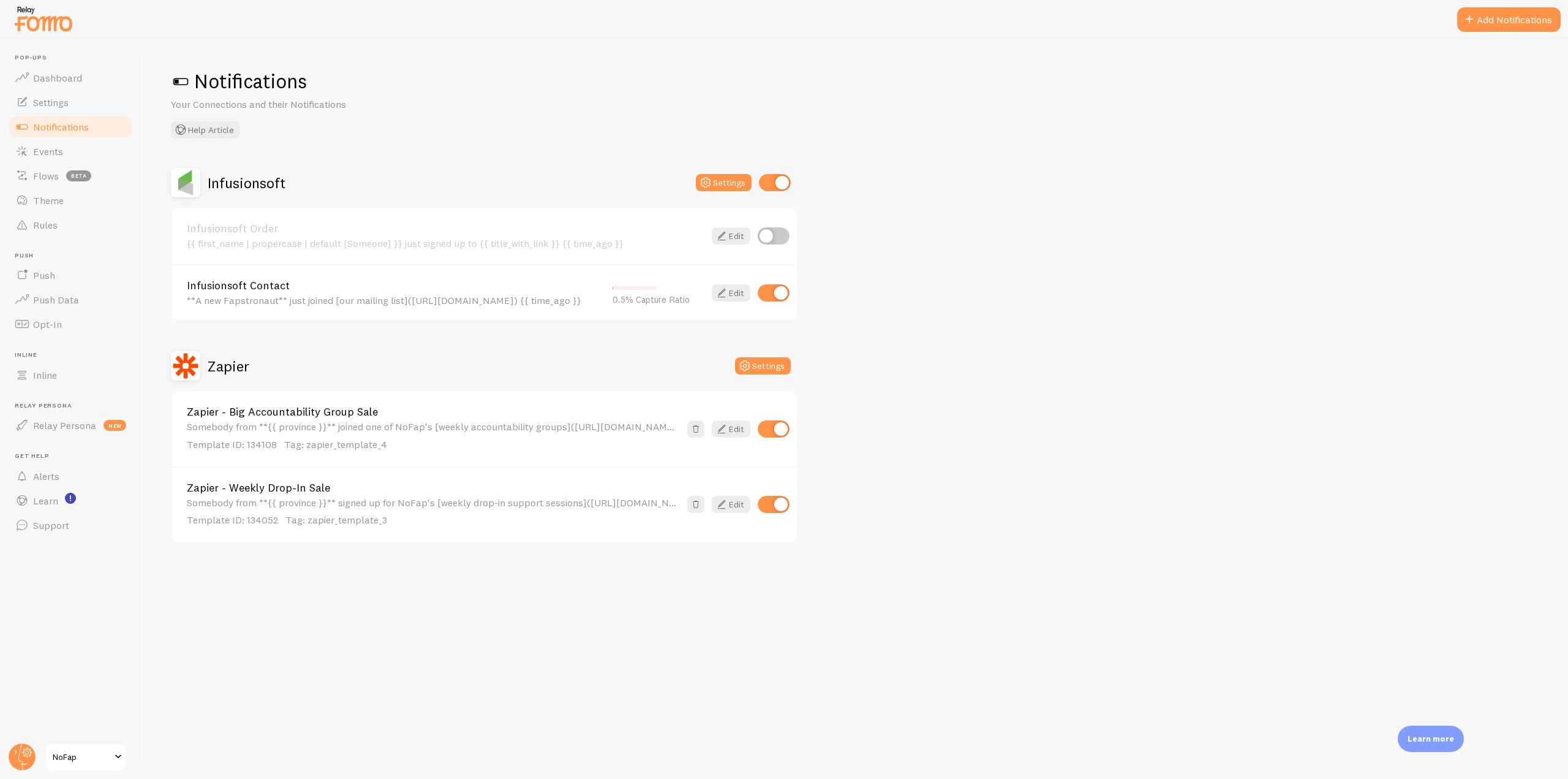
click at [771, 356] on div "Zapier Settings" at bounding box center [485, 365] width 627 height 29
click at [771, 364] on button "Settings" at bounding box center [763, 365] width 56 height 17
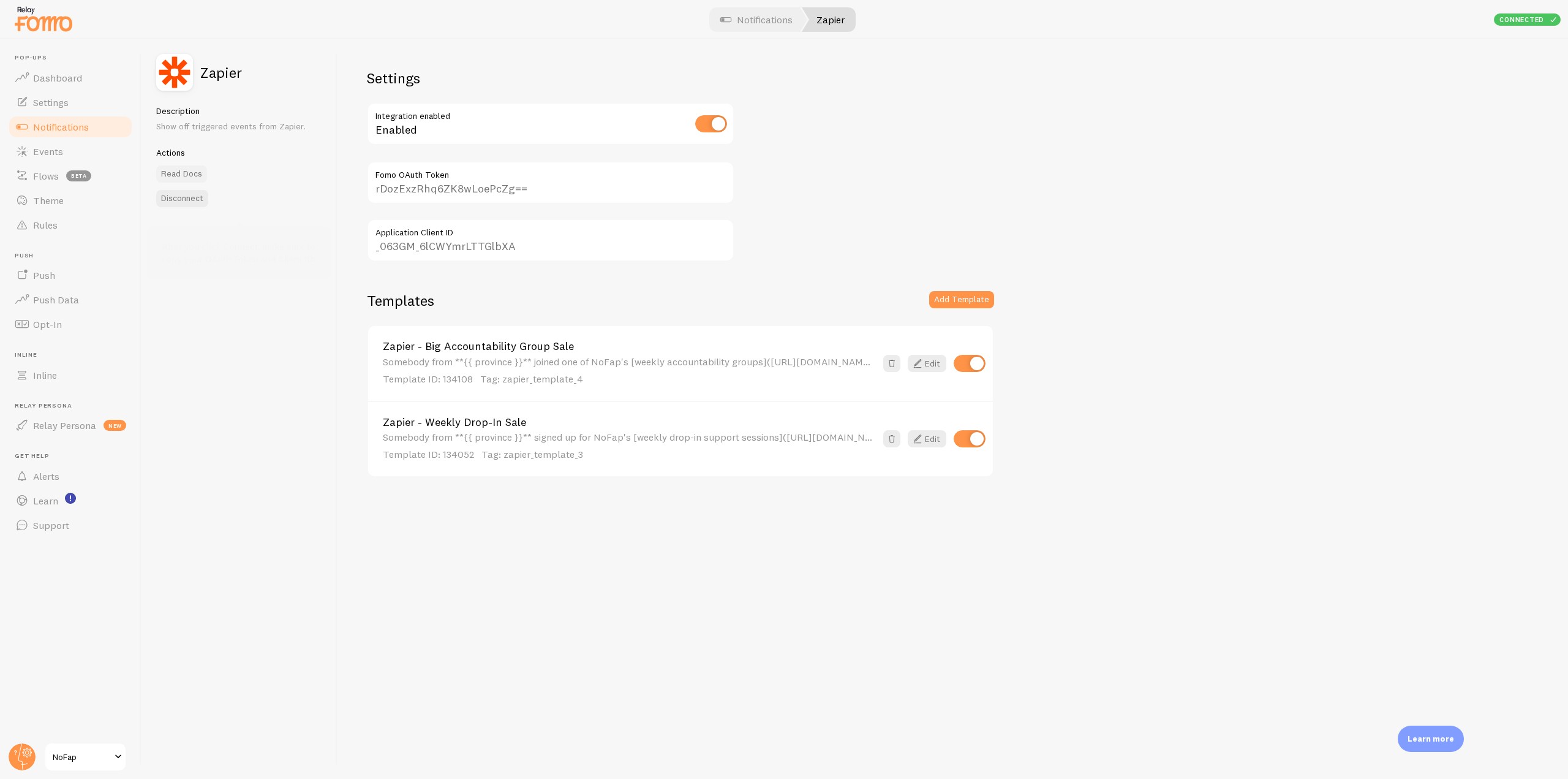
click at [190, 172] on link "Read Docs" at bounding box center [181, 174] width 51 height 17
click at [91, 126] on link "Notifications" at bounding box center [70, 127] width 126 height 24
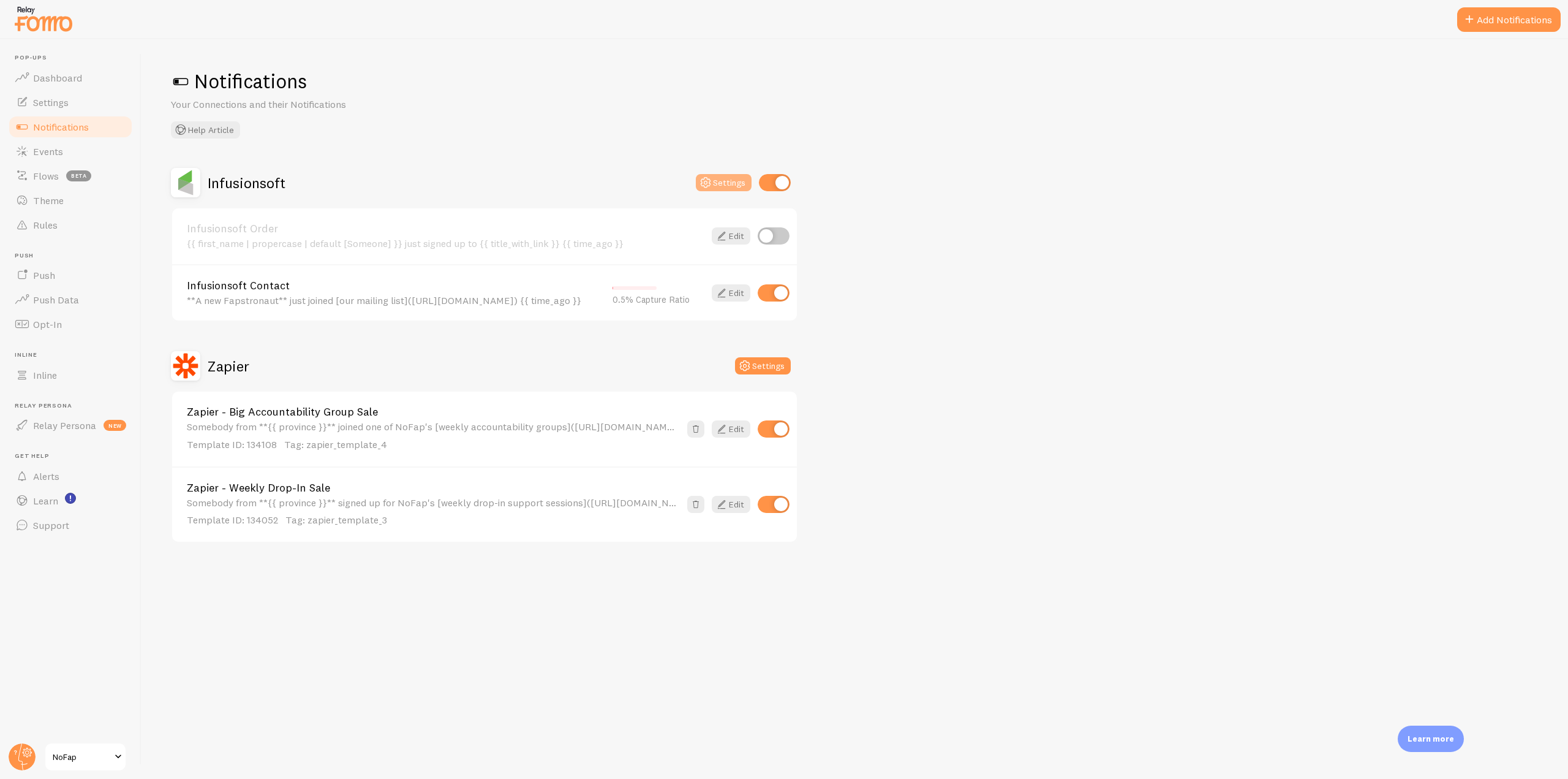
click at [710, 175] on icon at bounding box center [705, 183] width 15 height 15
